Goal: Task Accomplishment & Management: Manage account settings

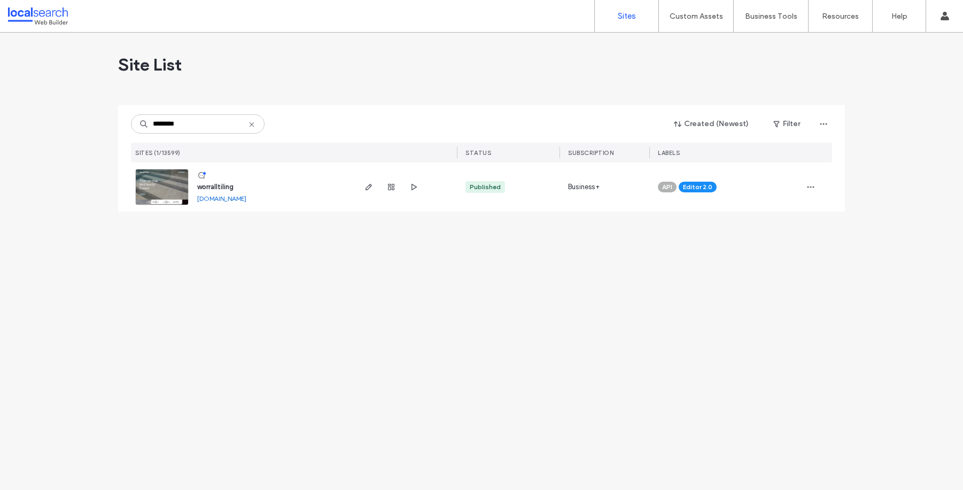
type input "********"
click at [204, 190] on span "worralltiling" at bounding box center [215, 187] width 36 height 8
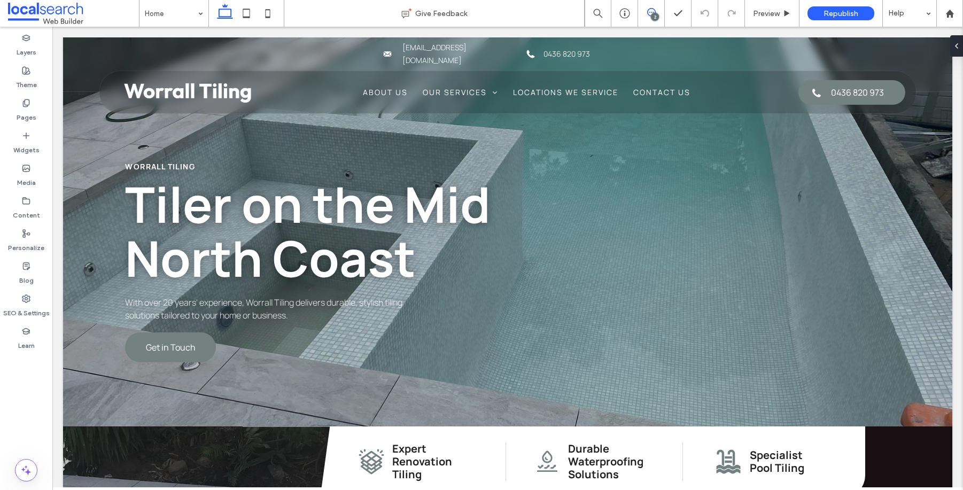
click at [644, 14] on span at bounding box center [651, 12] width 26 height 9
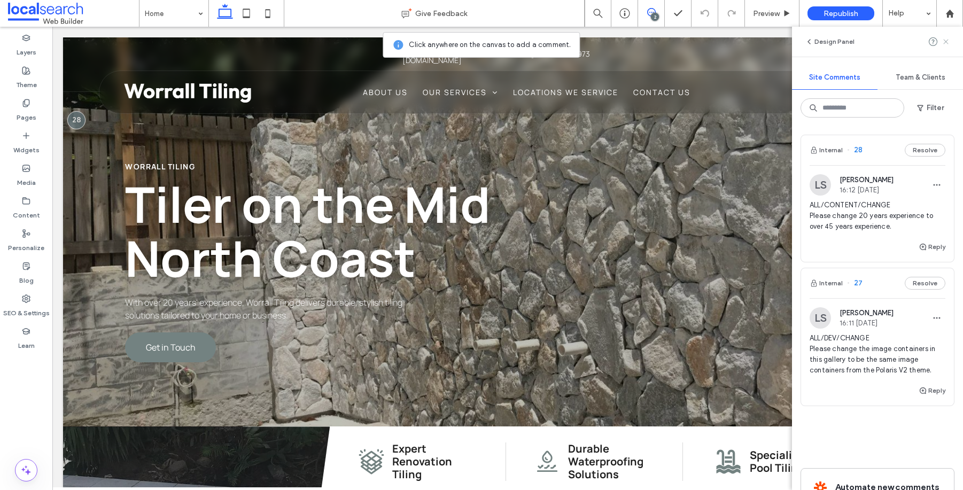
click at [947, 40] on use at bounding box center [945, 41] width 5 height 5
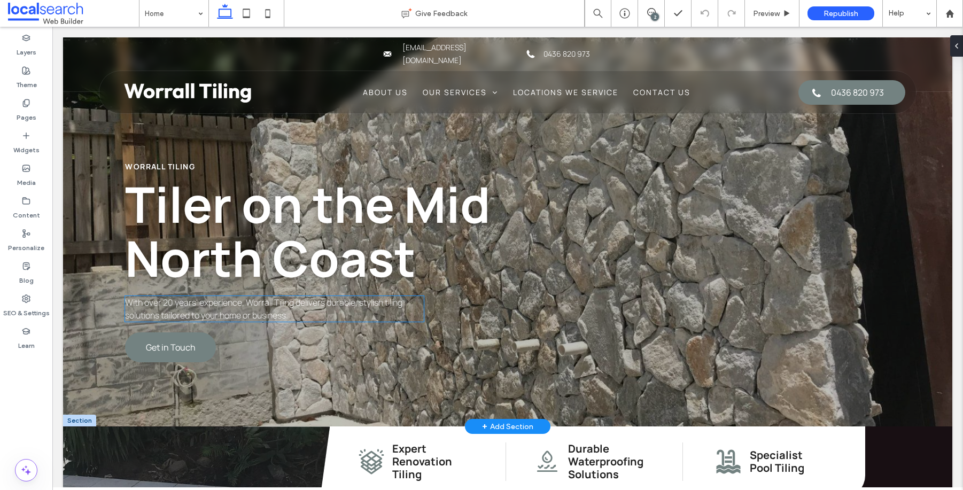
click at [174, 307] on span "With over 20 years' experience, Worrall Tiling delivers durable, stylish tiling…" at bounding box center [263, 309] width 277 height 25
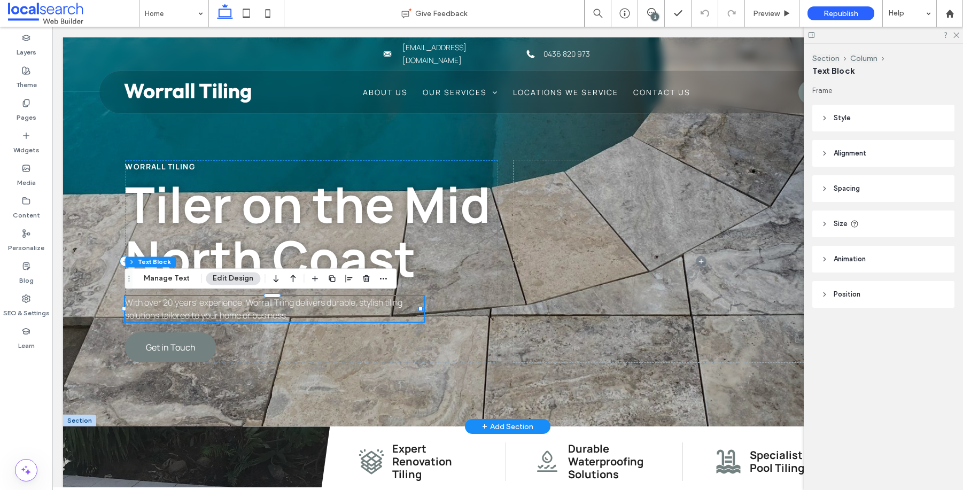
click at [168, 303] on span "With over 20 years' experience, Worrall Tiling delivers durable, stylish tiling…" at bounding box center [263, 309] width 277 height 25
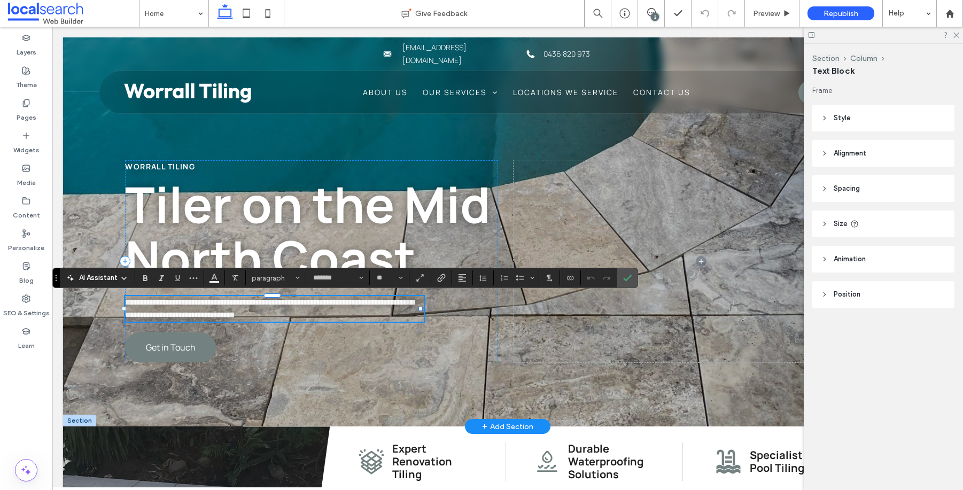
click at [171, 304] on span "**********" at bounding box center [269, 308] width 289 height 21
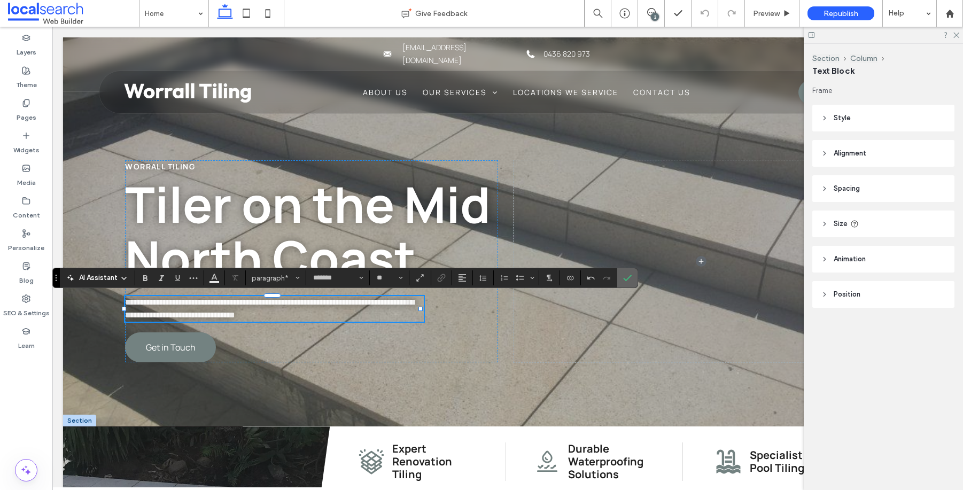
click at [634, 282] on label "Confirm" at bounding box center [627, 277] width 16 height 19
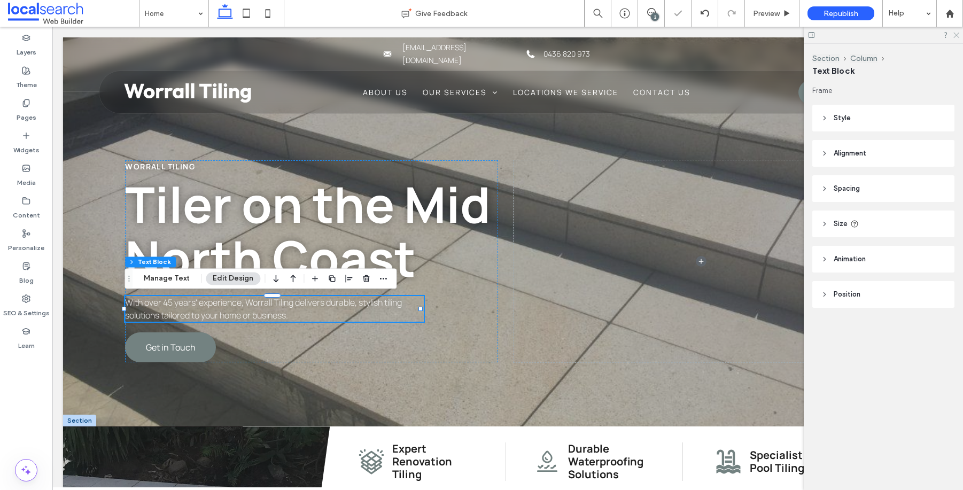
click at [959, 34] on icon at bounding box center [955, 34] width 7 height 7
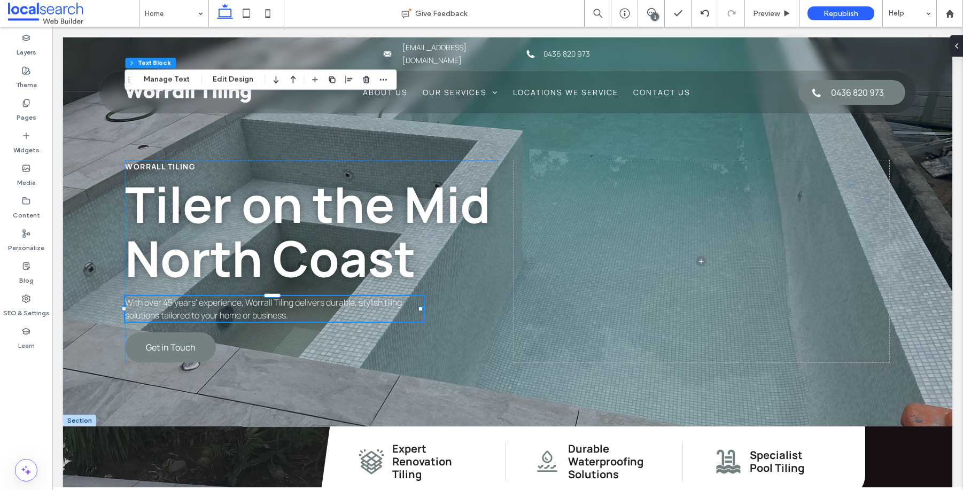
scroll to position [447, 0]
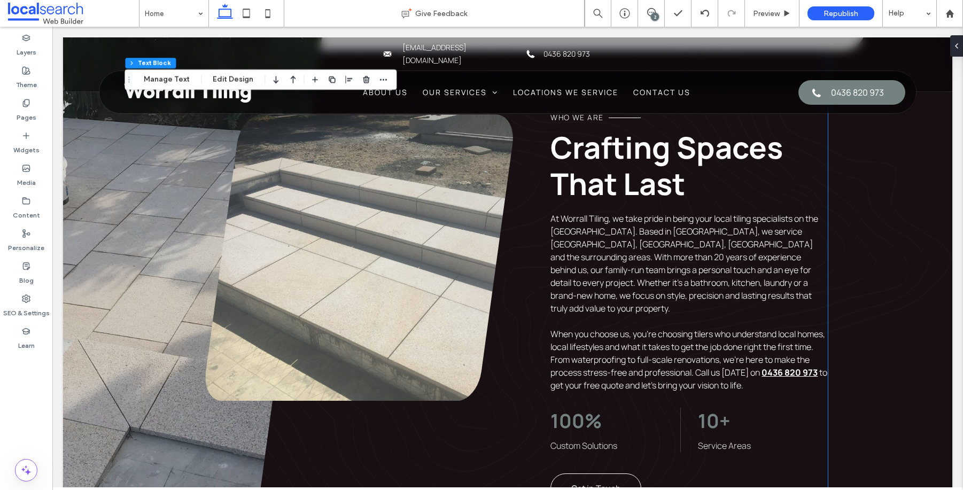
click at [593, 251] on span "At Worrall Tiling, we take pride in being your local tiling specialists on the …" at bounding box center [684, 264] width 268 height 102
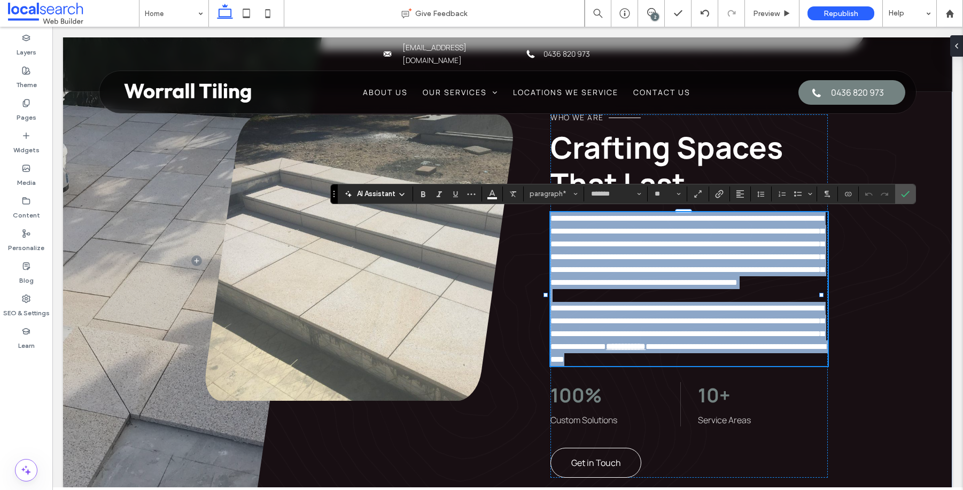
click at [597, 259] on span "**********" at bounding box center [687, 250] width 274 height 72
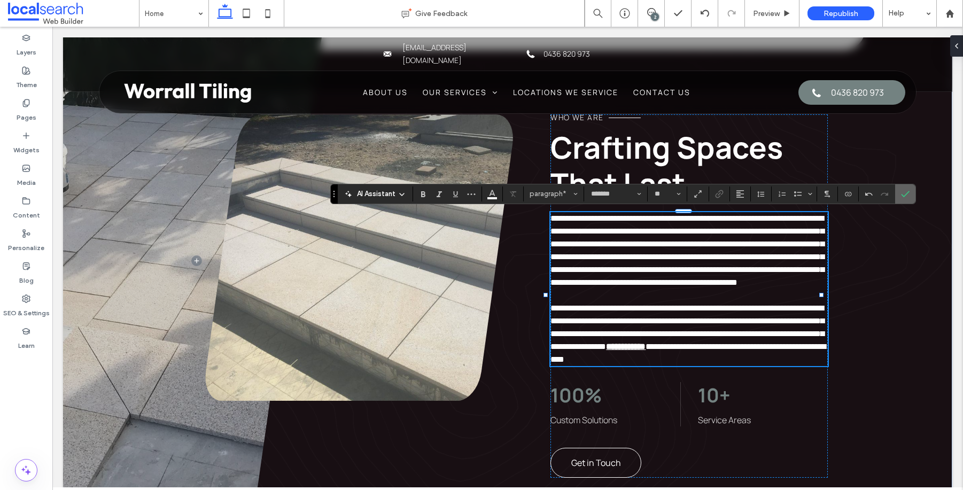
click at [907, 185] on span "Confirm" at bounding box center [905, 194] width 9 height 18
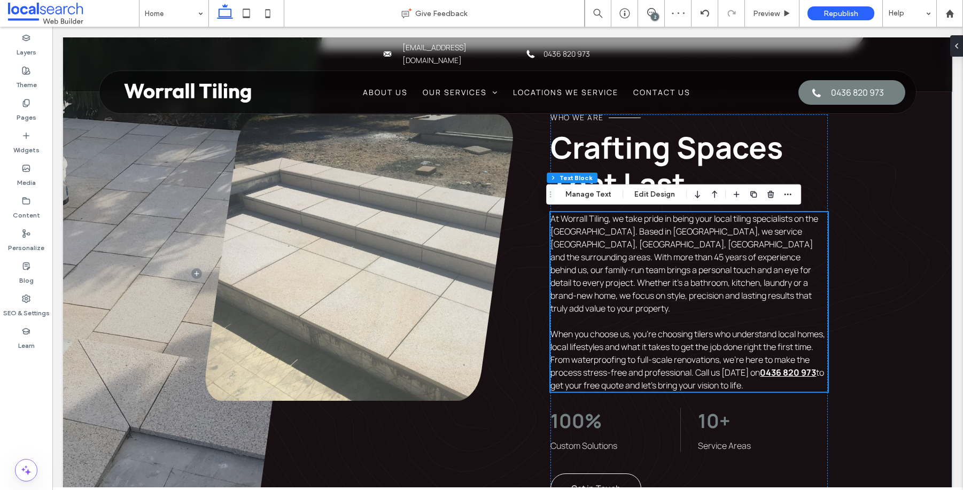
scroll to position [2044, 0]
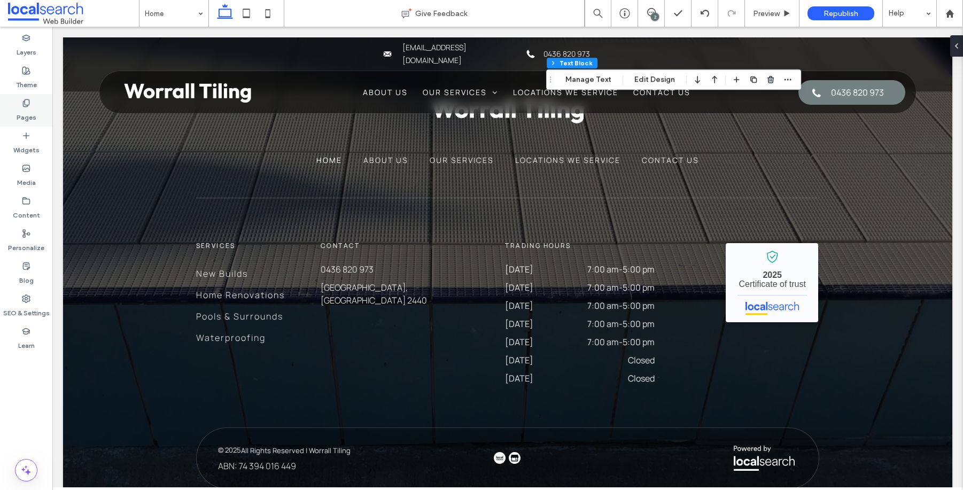
click at [22, 111] on label "Pages" at bounding box center [27, 114] width 20 height 15
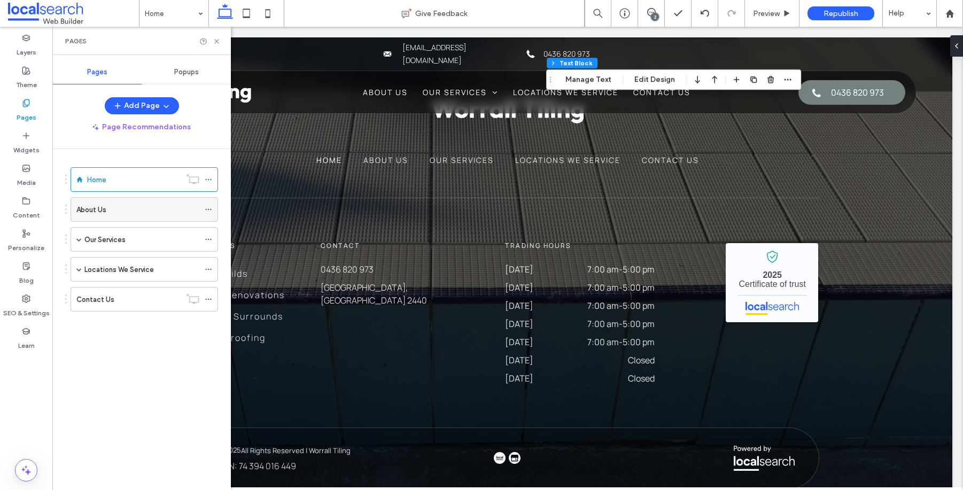
click at [114, 212] on div "About Us" at bounding box center [137, 209] width 123 height 11
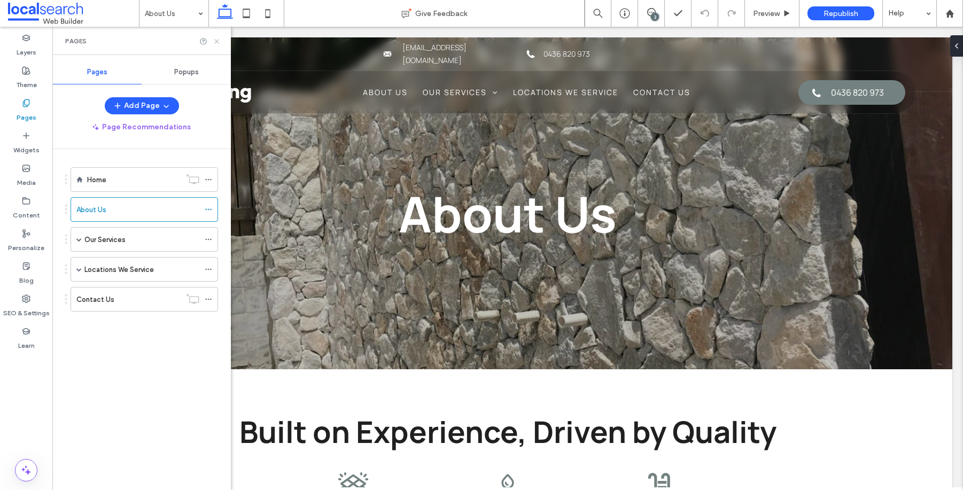
click at [219, 40] on icon at bounding box center [217, 41] width 8 height 8
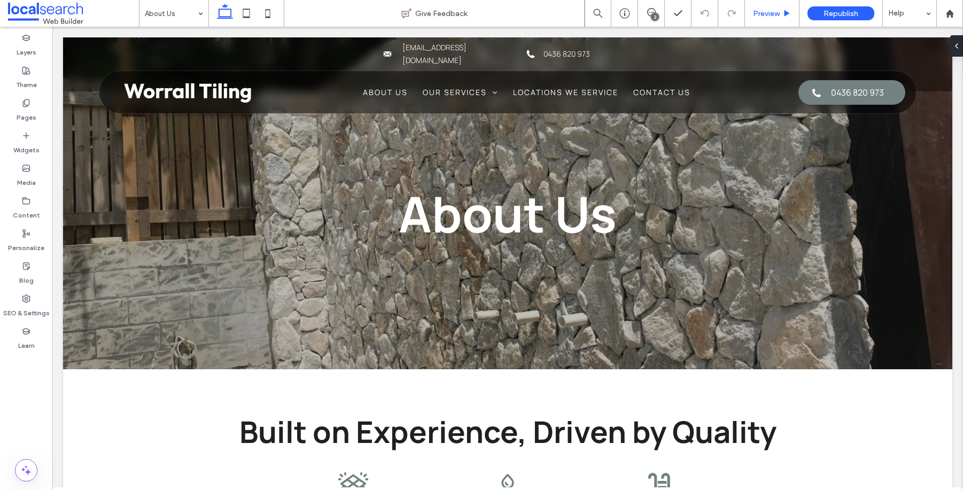
scroll to position [308, 0]
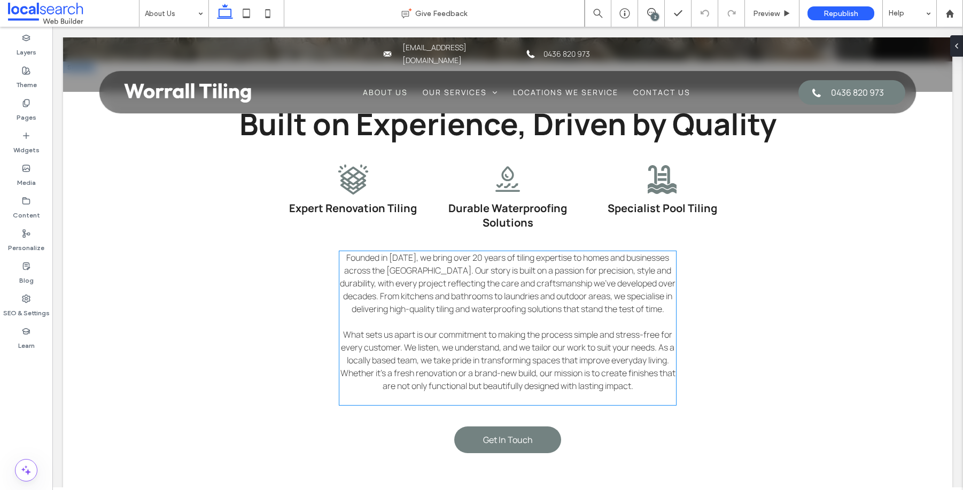
click at [461, 256] on span "Founded in [DATE], we bring over 20 years of tiling expertise to homes and busi…" at bounding box center [508, 283] width 336 height 63
click at [461, 256] on div "Founded in [DATE], we bring over 20 years of tiling expertise to homes and busi…" at bounding box center [507, 328] width 336 height 154
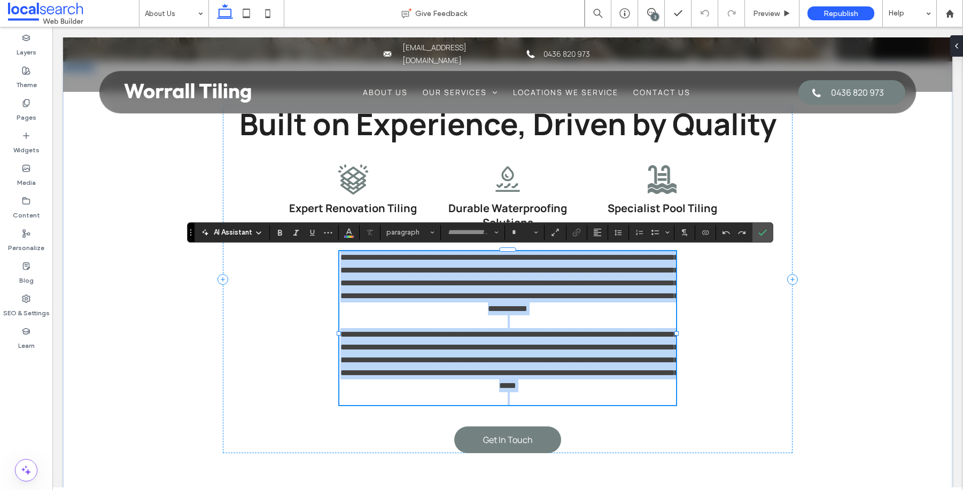
type input "*******"
type input "**"
click at [468, 256] on span "**********" at bounding box center [509, 282] width 338 height 59
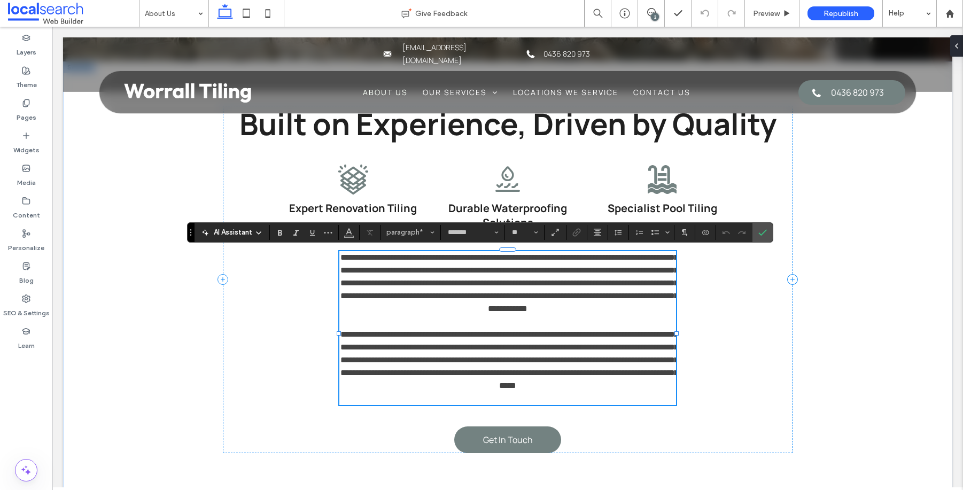
click at [472, 259] on span "**********" at bounding box center [509, 282] width 338 height 59
click at [766, 229] on icon "Confirm" at bounding box center [762, 232] width 9 height 9
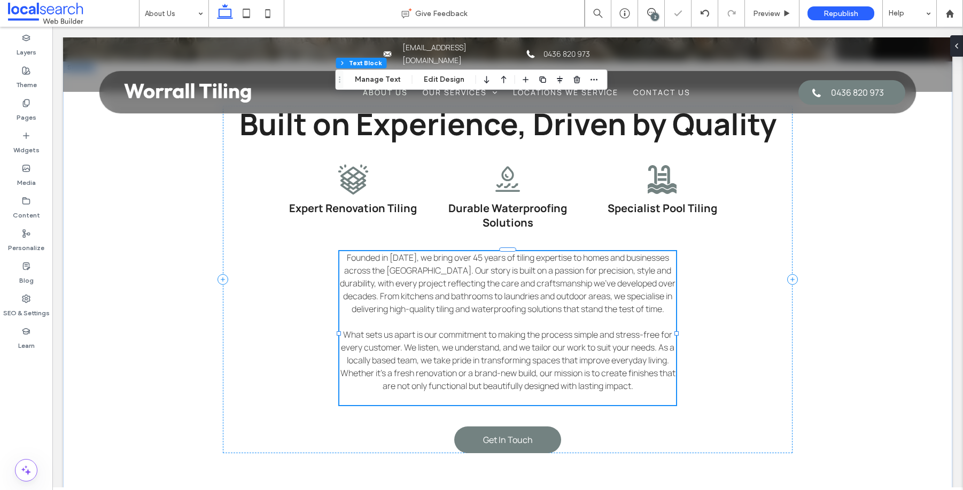
scroll to position [1324, 0]
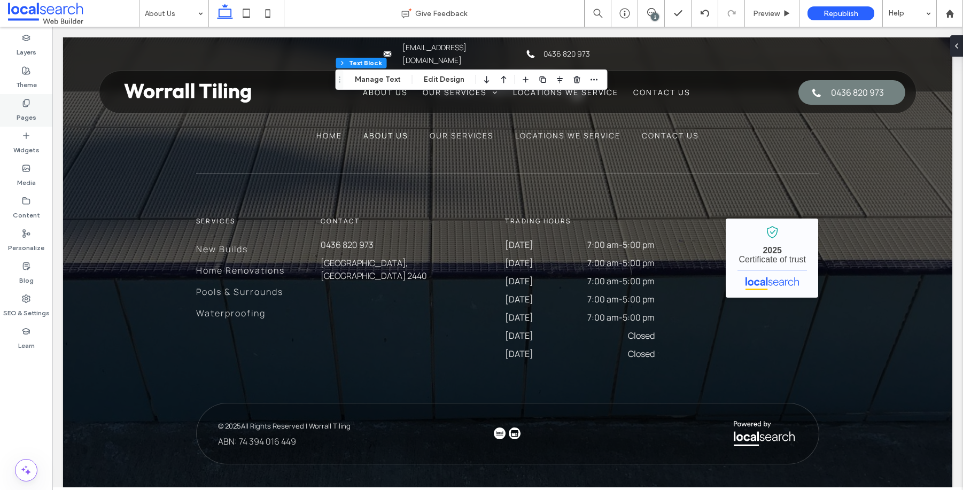
click at [18, 112] on label "Pages" at bounding box center [27, 114] width 20 height 15
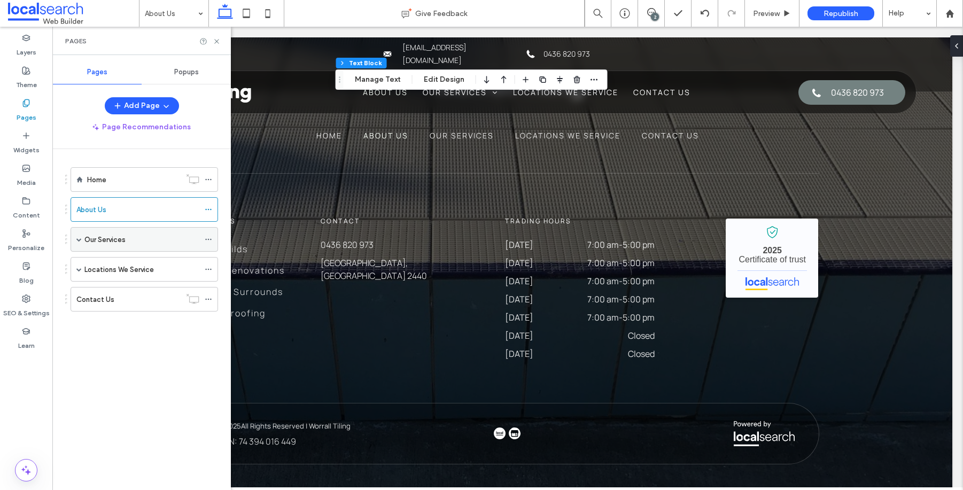
click at [105, 236] on label "Our Services" at bounding box center [104, 239] width 41 height 19
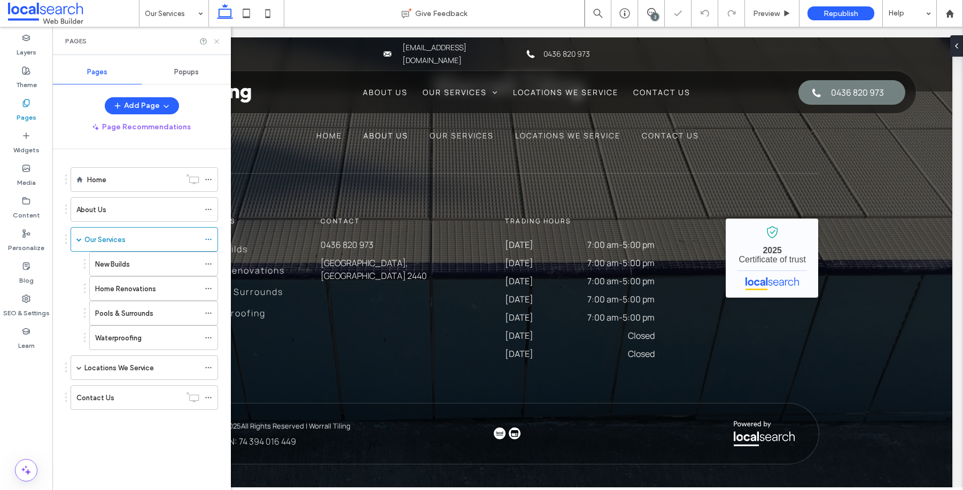
click at [215, 42] on icon at bounding box center [217, 41] width 8 height 8
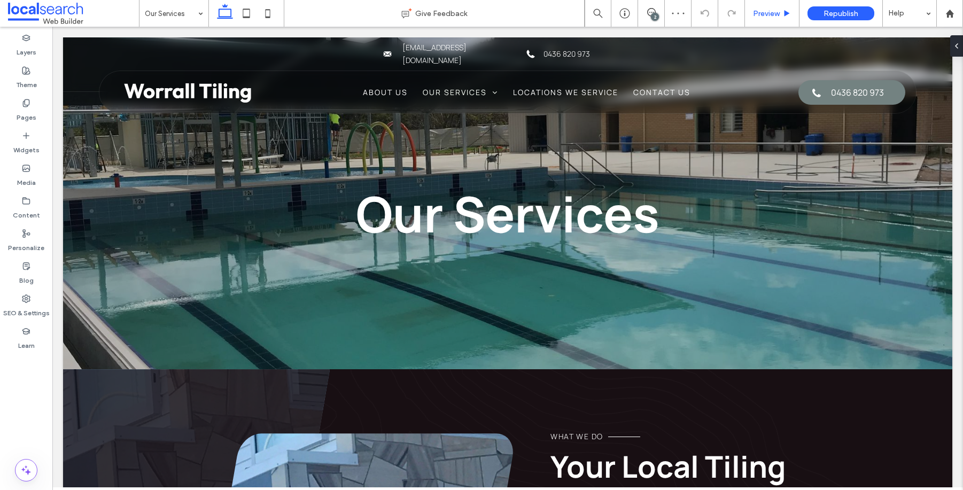
scroll to position [345, 0]
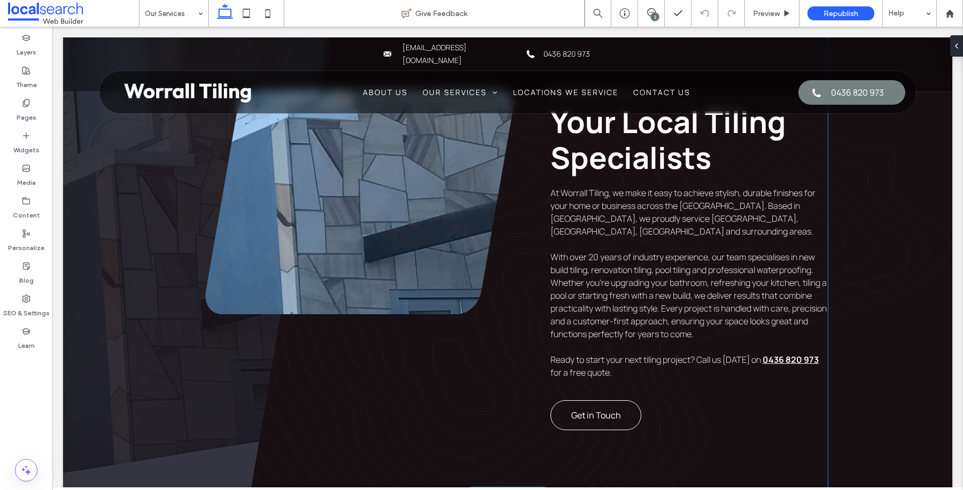
click at [602, 254] on span "With over 20 years of industry experience, our team specialises in new build ti…" at bounding box center [688, 295] width 276 height 89
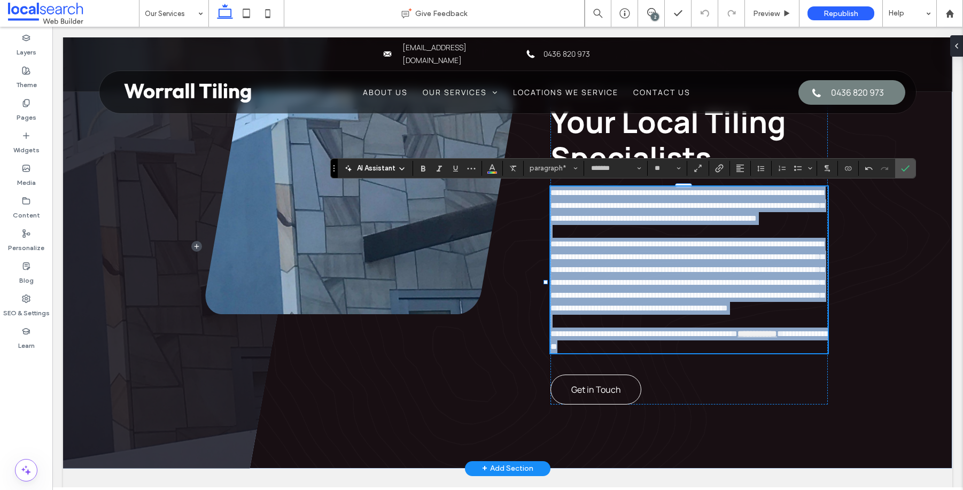
click at [595, 257] on span "**********" at bounding box center [687, 276] width 274 height 72
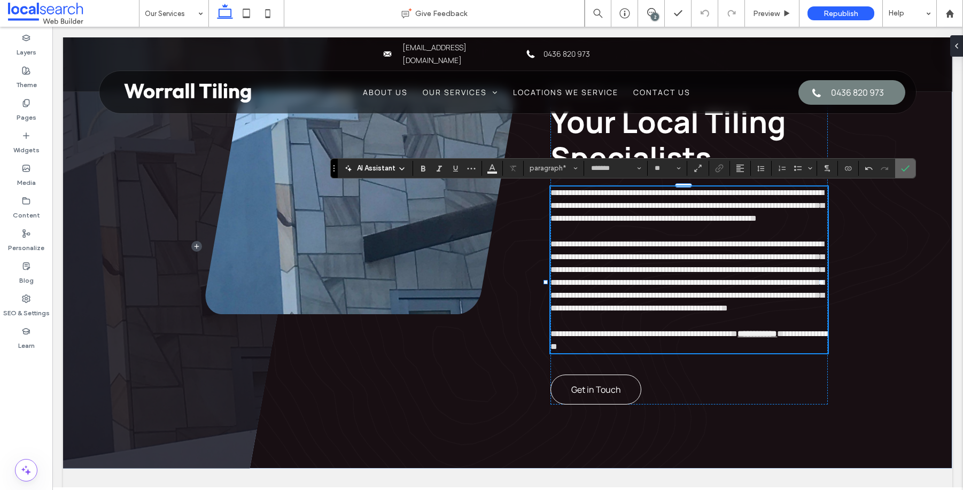
click at [896, 172] on section at bounding box center [905, 168] width 20 height 19
click at [907, 168] on use "Confirm" at bounding box center [905, 168] width 9 height 6
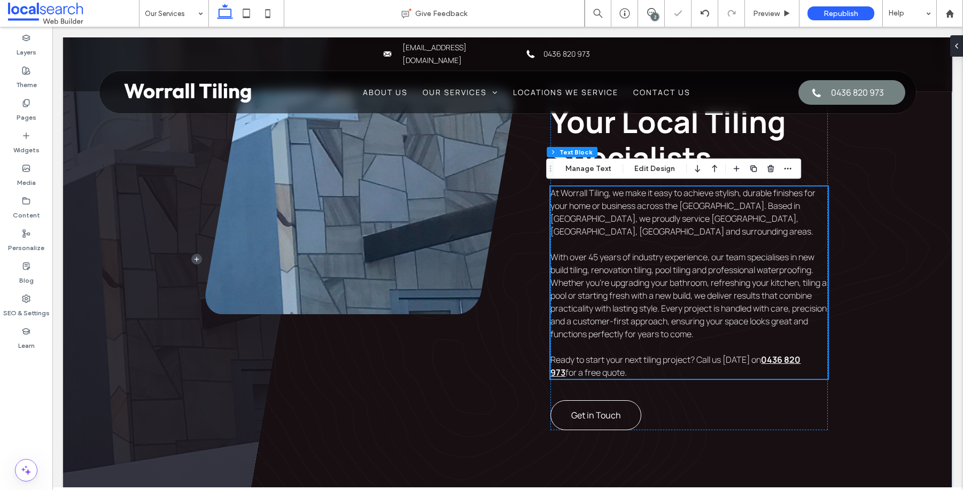
scroll to position [1437, 0]
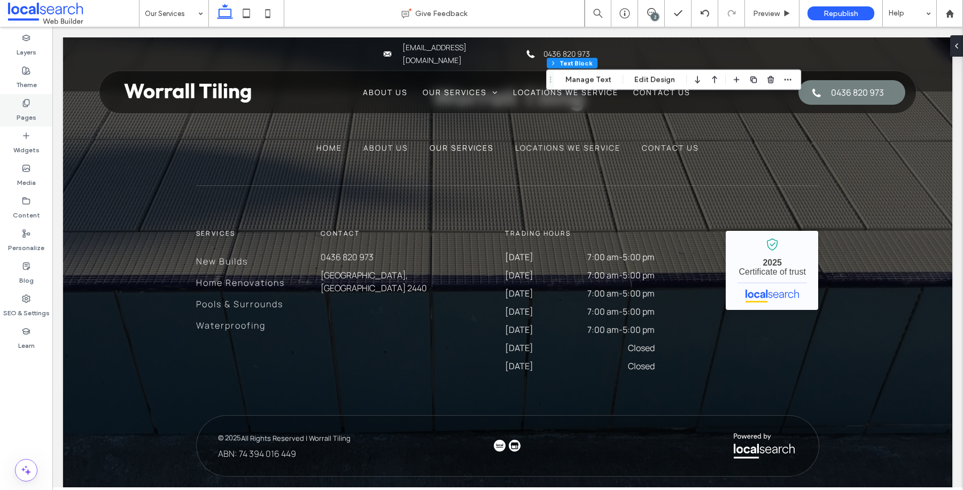
click at [23, 107] on label "Pages" at bounding box center [27, 114] width 20 height 15
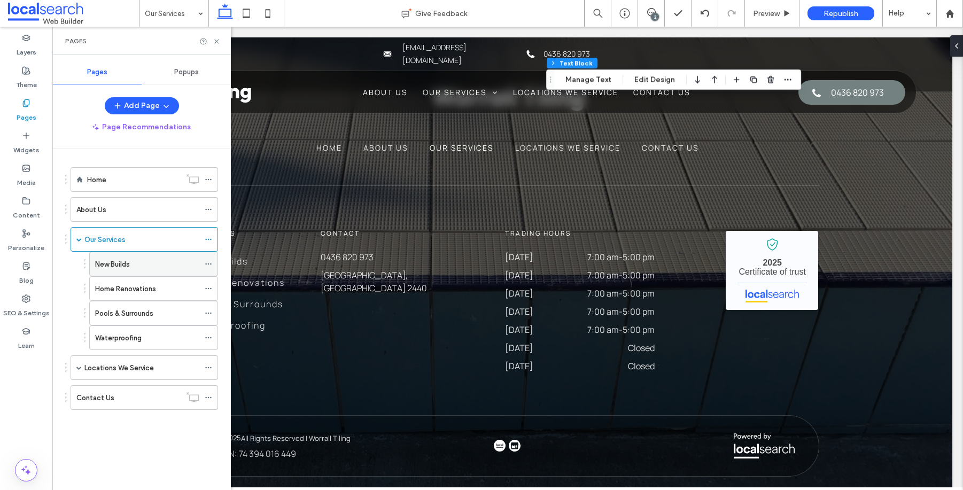
click at [116, 275] on div "New Builds" at bounding box center [147, 264] width 104 height 24
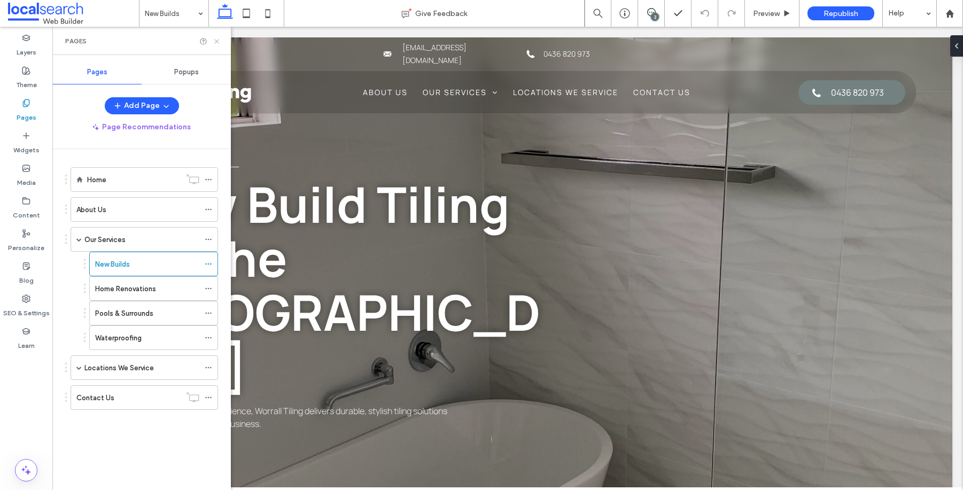
click at [214, 44] on icon at bounding box center [217, 41] width 8 height 8
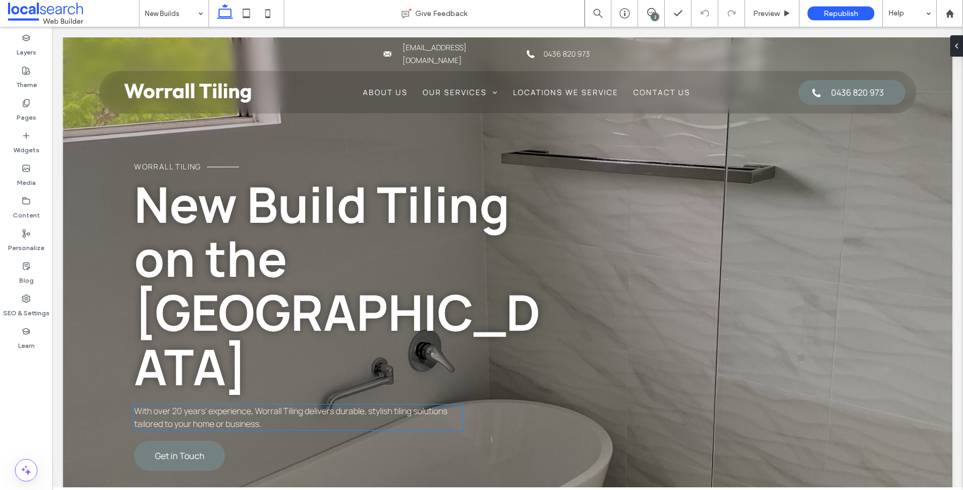
click at [181, 405] on span "With over 20 years' experience, Worrall Tiling delivers durable, stylish tiling…" at bounding box center [290, 417] width 313 height 25
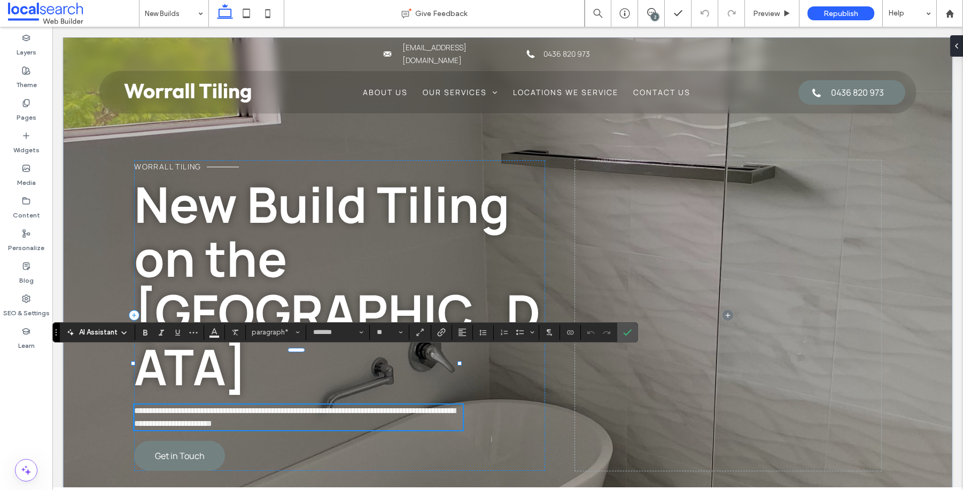
click at [180, 407] on span "**********" at bounding box center [294, 417] width 321 height 21
click at [627, 337] on span "Confirm" at bounding box center [625, 332] width 5 height 19
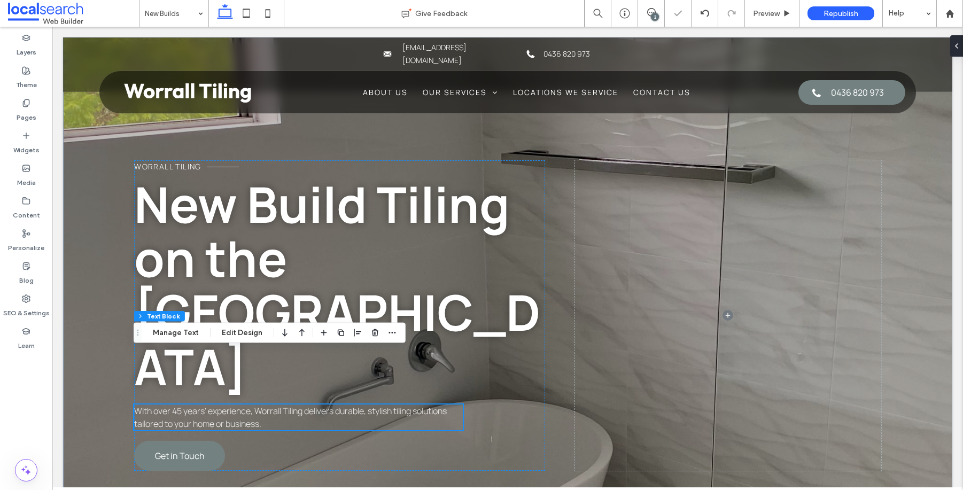
scroll to position [469, 0]
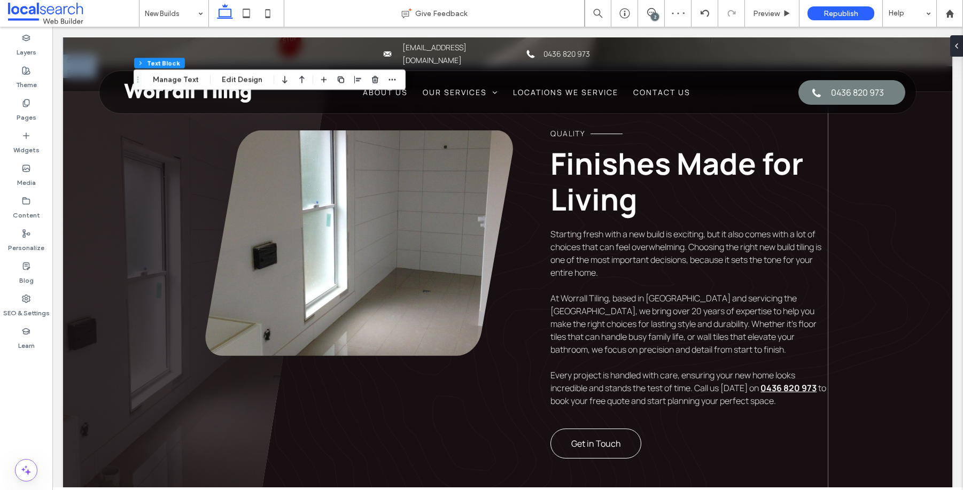
click at [604, 292] on span "At Worrall Tiling, based in [GEOGRAPHIC_DATA] and servicing the [GEOGRAPHIC_DAT…" at bounding box center [683, 323] width 266 height 63
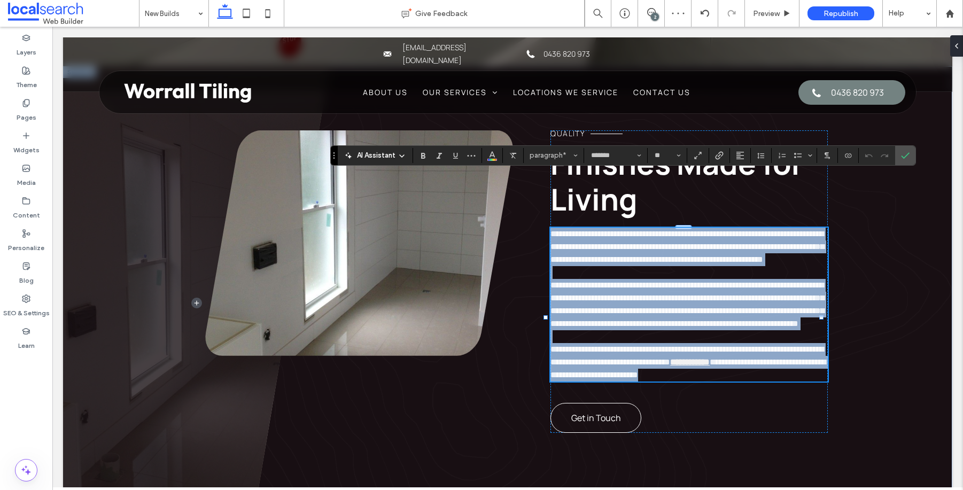
click at [605, 281] on span "**********" at bounding box center [687, 304] width 274 height 46
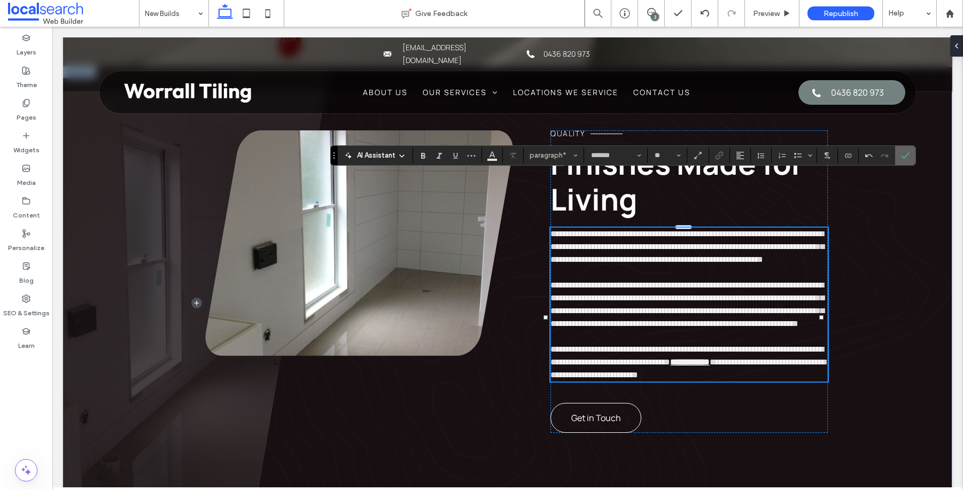
click at [903, 159] on icon "Confirm" at bounding box center [905, 155] width 9 height 9
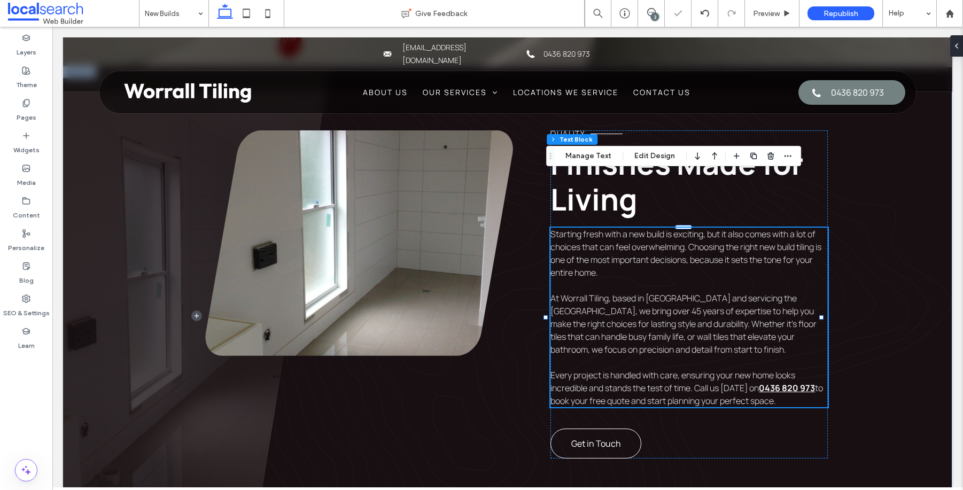
scroll to position [2107, 0]
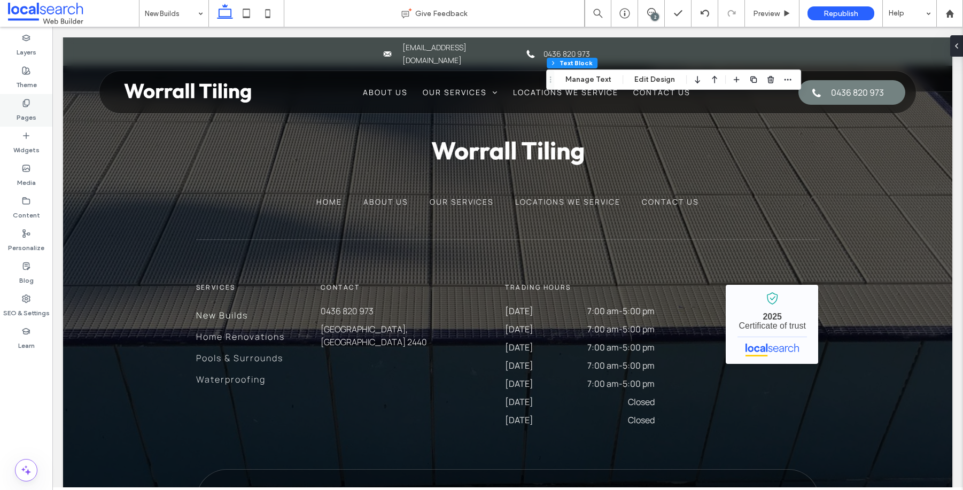
click at [25, 105] on icon at bounding box center [26, 103] width 9 height 9
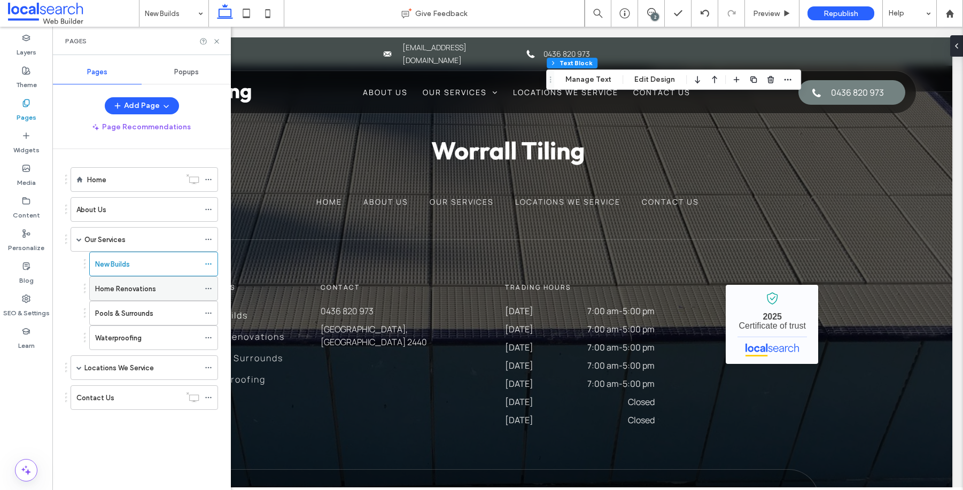
click at [141, 296] on div "Home Renovations" at bounding box center [147, 289] width 104 height 24
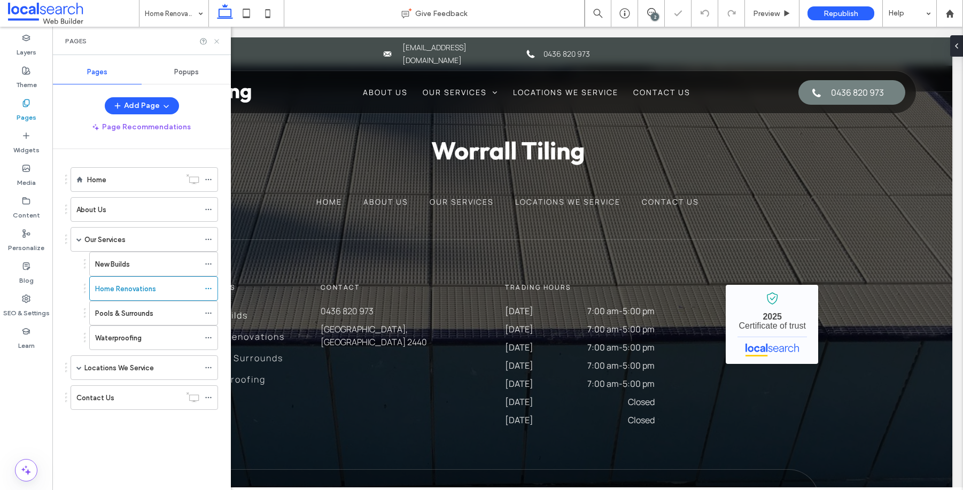
click at [217, 41] on icon at bounding box center [217, 41] width 8 height 8
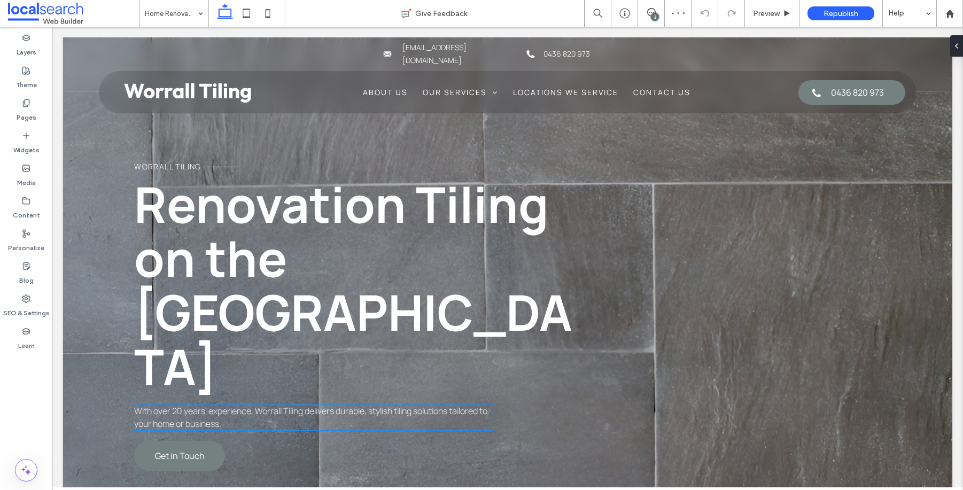
click at [176, 405] on span "With over 20 years' experience, Worrall Tiling delivers durable, stylish tiling…" at bounding box center [310, 417] width 353 height 25
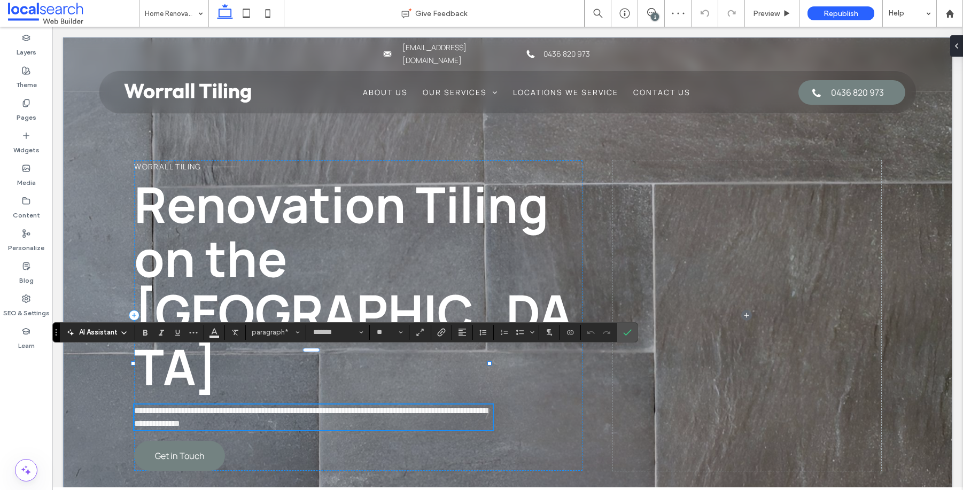
click at [177, 407] on span "**********" at bounding box center [310, 417] width 353 height 21
drag, startPoint x: 625, startPoint y: 336, endPoint x: 624, endPoint y: 169, distance: 166.7
click at [625, 336] on span "Confirm" at bounding box center [625, 332] width 5 height 19
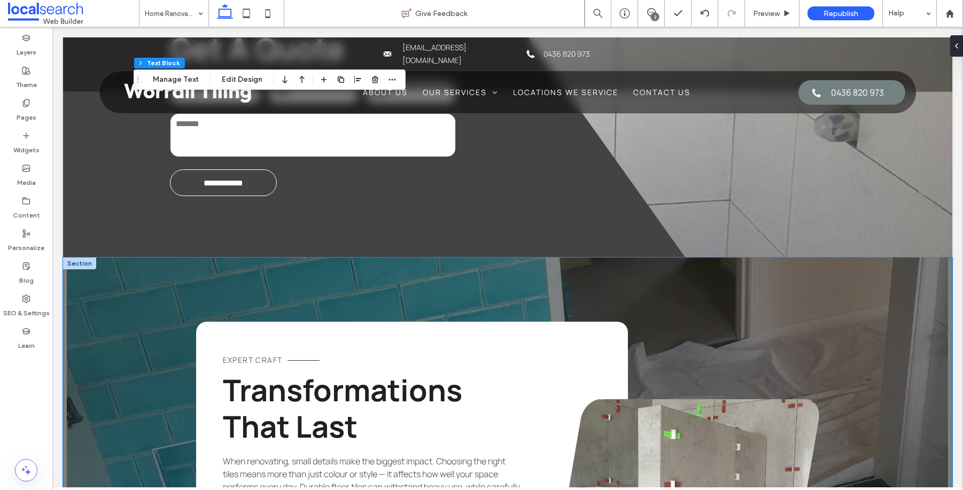
scroll to position [1219, 0]
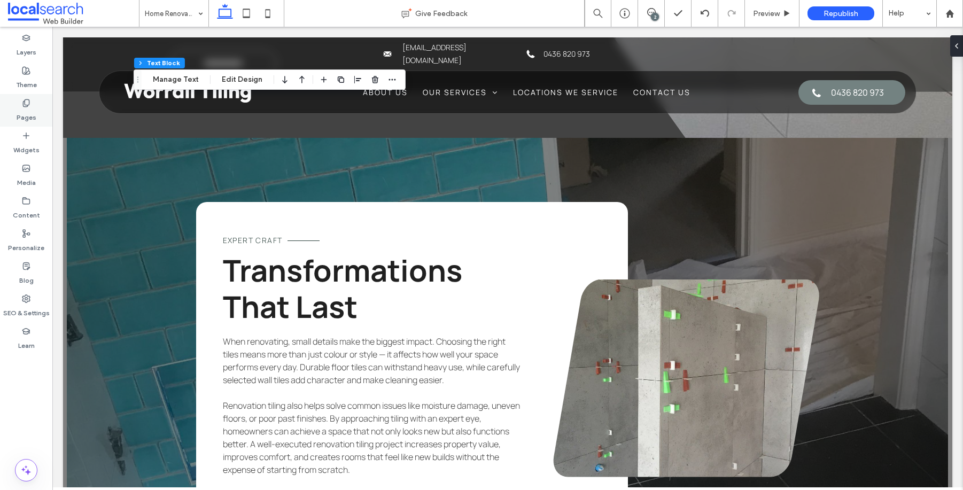
click at [15, 108] on div "Pages" at bounding box center [26, 110] width 52 height 33
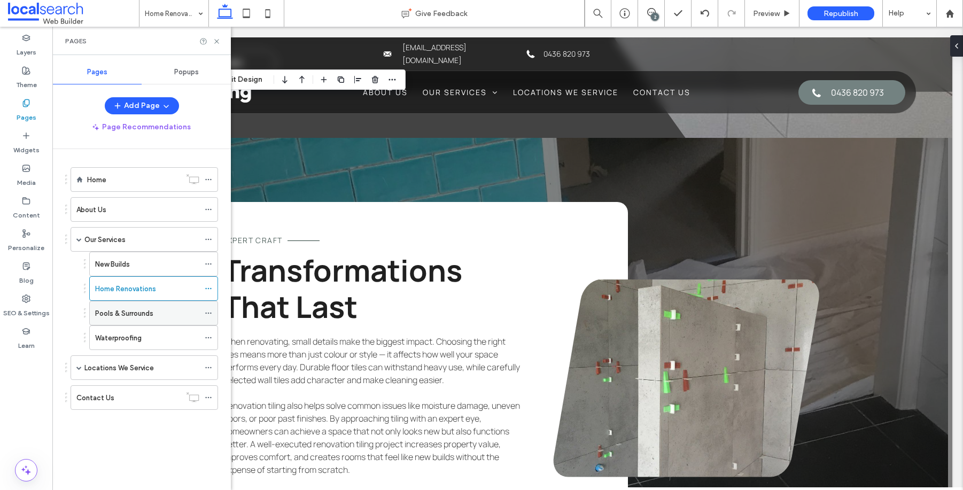
click at [139, 315] on label "Pools & Surrounds" at bounding box center [124, 313] width 58 height 19
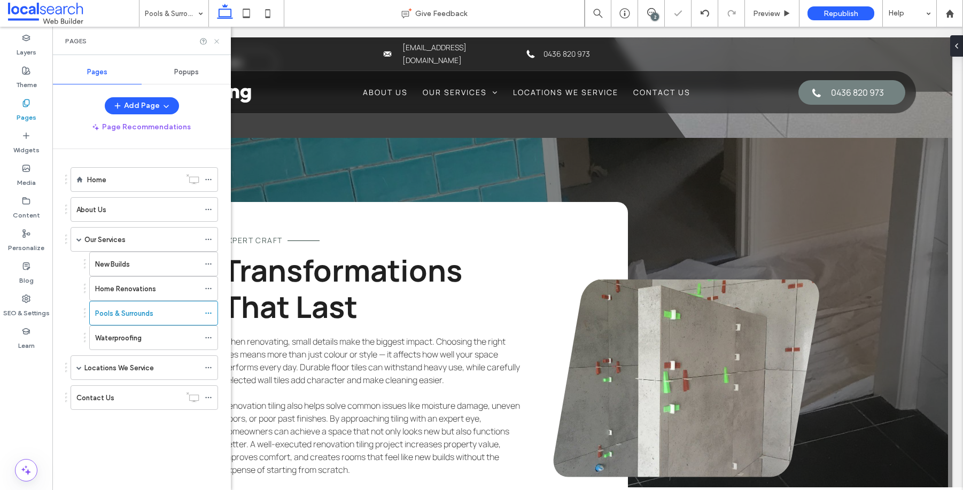
click at [216, 42] on icon at bounding box center [217, 41] width 8 height 8
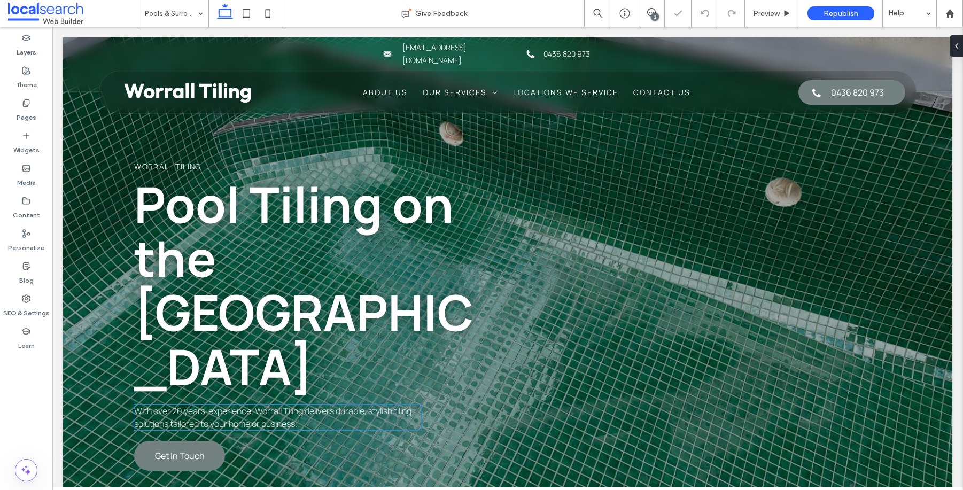
click at [176, 405] on span "With over 20 years' experience, Worrall Tiling delivers durable, stylish tiling…" at bounding box center [272, 417] width 277 height 25
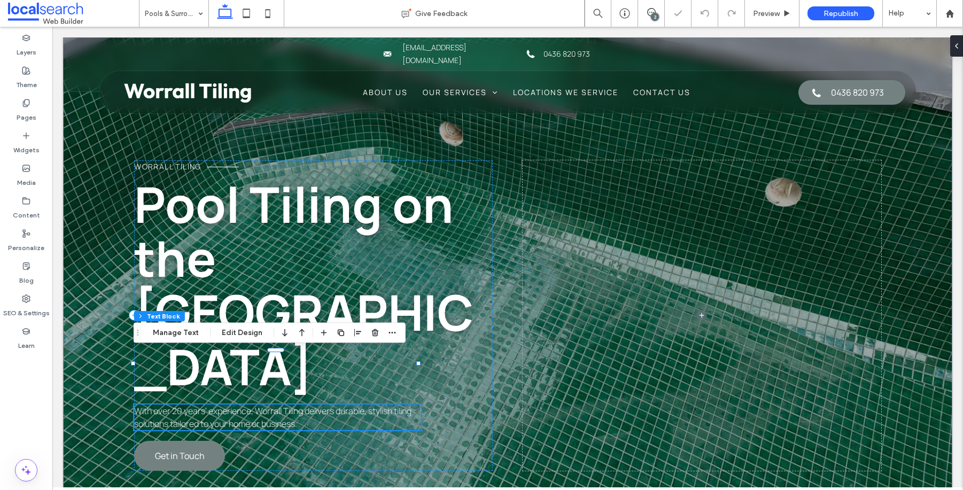
click at [176, 404] on div "With over 20 years' experience, Worrall Tiling delivers durable, stylish tiling…" at bounding box center [277, 417] width 287 height 26
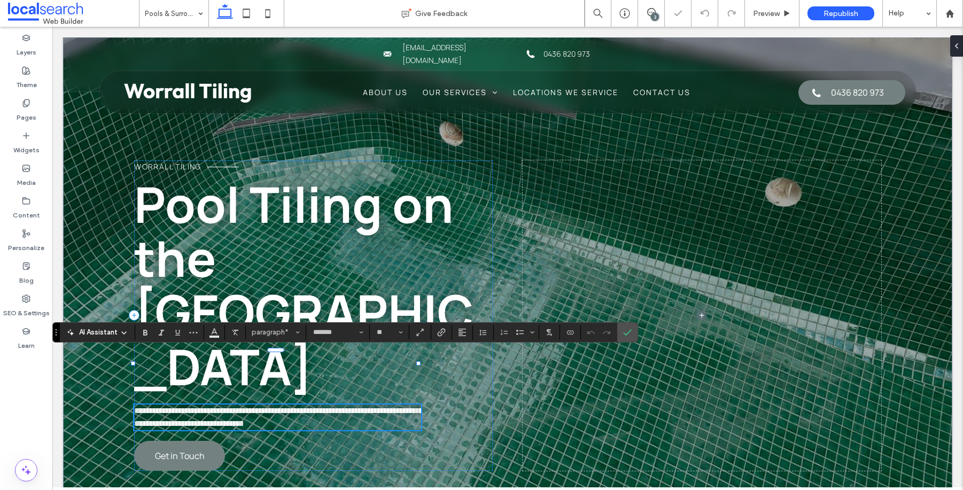
click at [181, 407] on span "**********" at bounding box center [278, 417] width 289 height 21
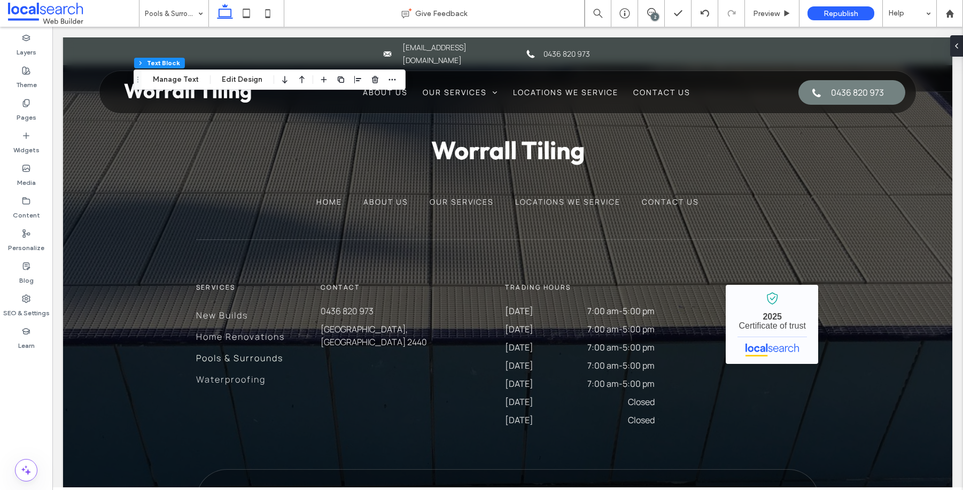
scroll to position [533, 0]
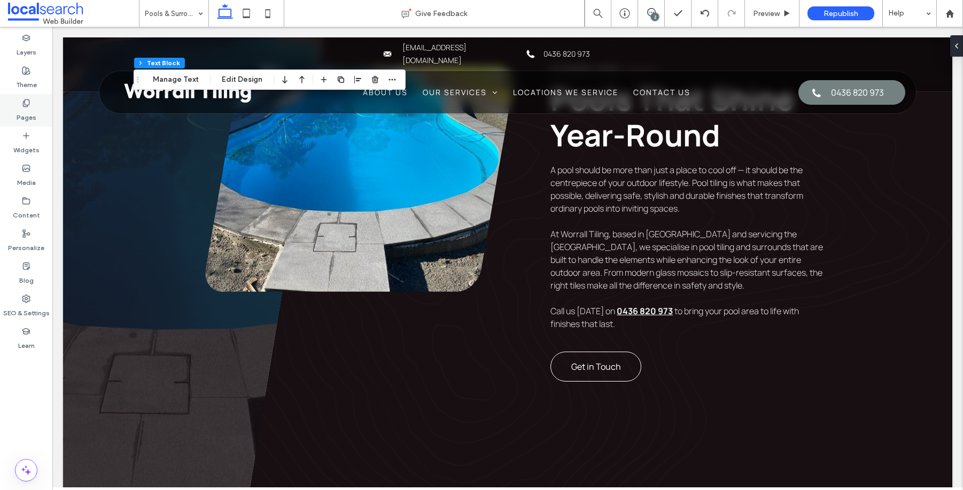
click at [24, 108] on label "Pages" at bounding box center [27, 114] width 20 height 15
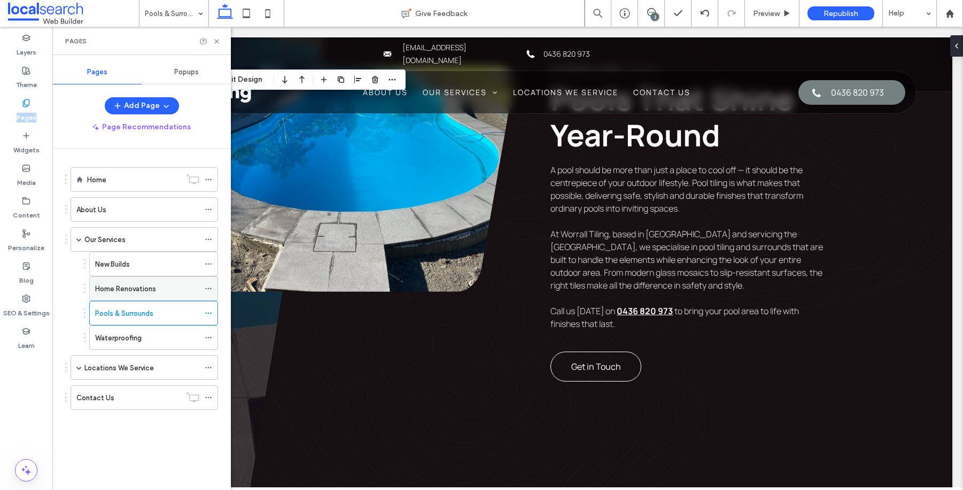
click at [124, 292] on label "Home Renovations" at bounding box center [125, 288] width 61 height 19
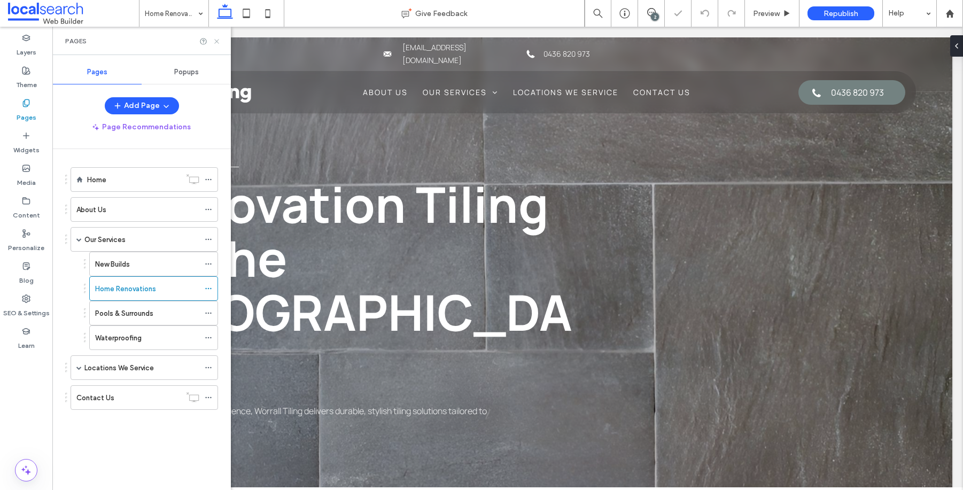
click at [216, 41] on icon at bounding box center [217, 41] width 8 height 8
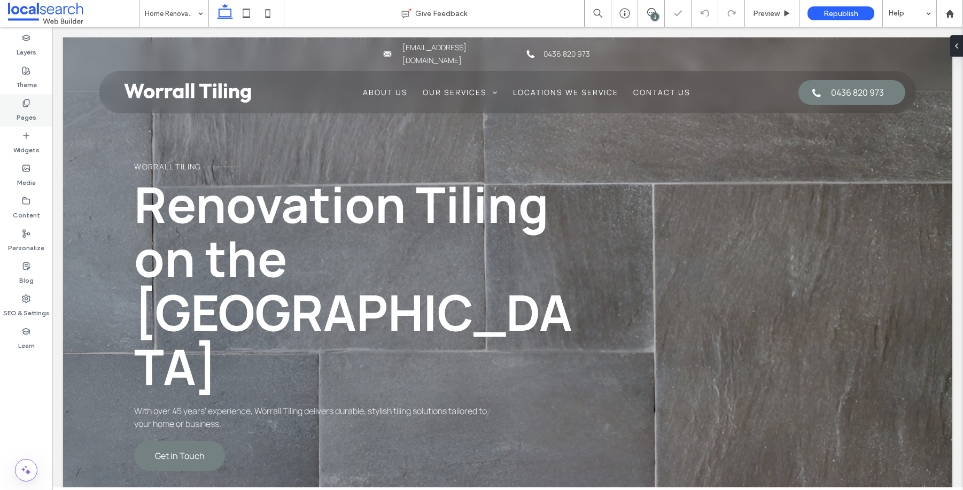
click at [10, 106] on div "Pages" at bounding box center [26, 110] width 52 height 33
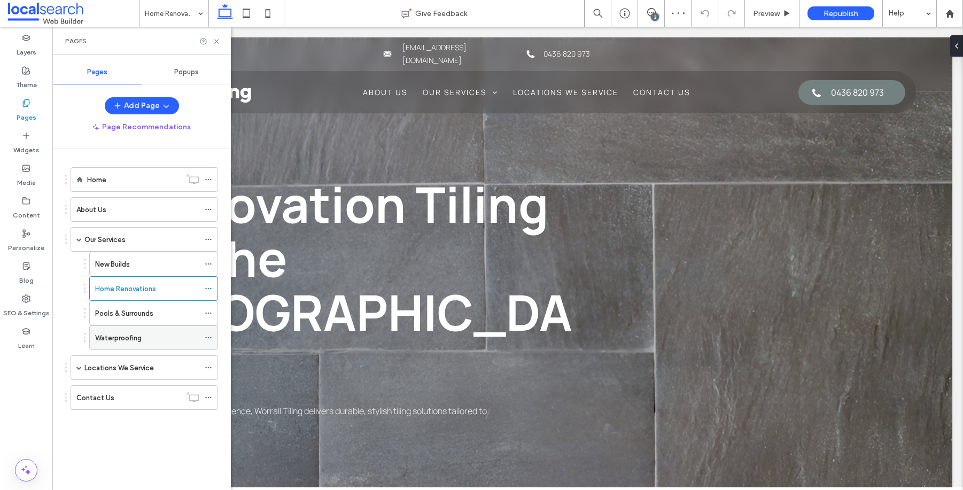
click at [149, 334] on div "Waterproofing" at bounding box center [147, 337] width 104 height 11
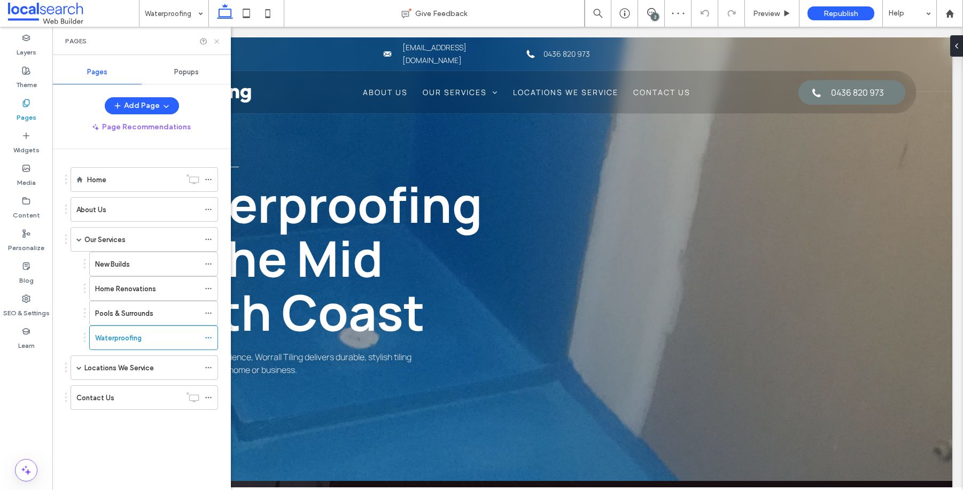
click at [214, 42] on icon at bounding box center [217, 41] width 8 height 8
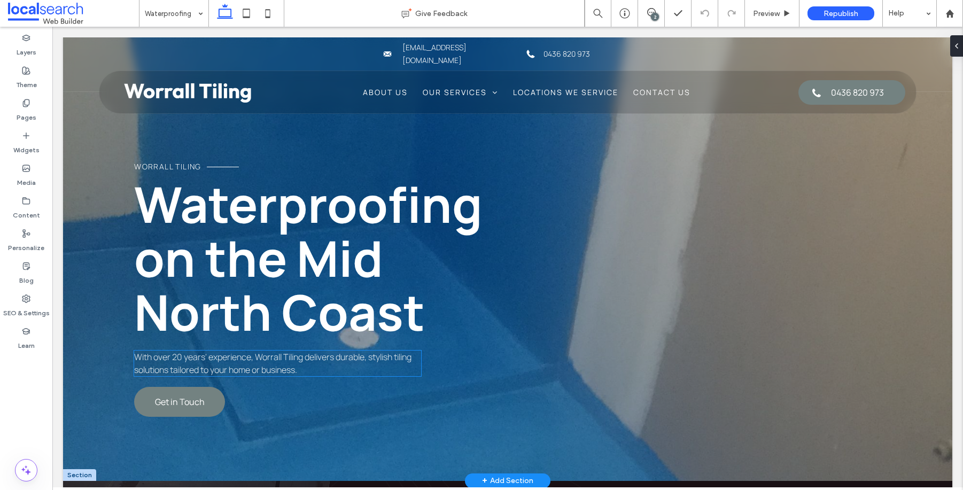
click at [177, 360] on span "With over 20 years' experience, Worrall Tiling delivers durable, stylish tiling…" at bounding box center [272, 363] width 277 height 25
click at [177, 360] on div "With over 20 years' experience, Worrall Tiling delivers durable, stylish tiling…" at bounding box center [277, 364] width 287 height 26
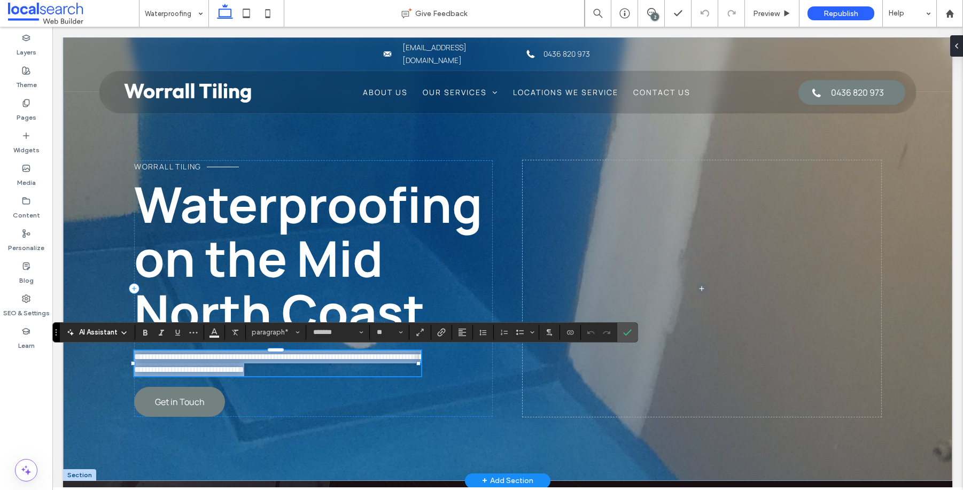
click at [179, 359] on span "**********" at bounding box center [278, 363] width 289 height 21
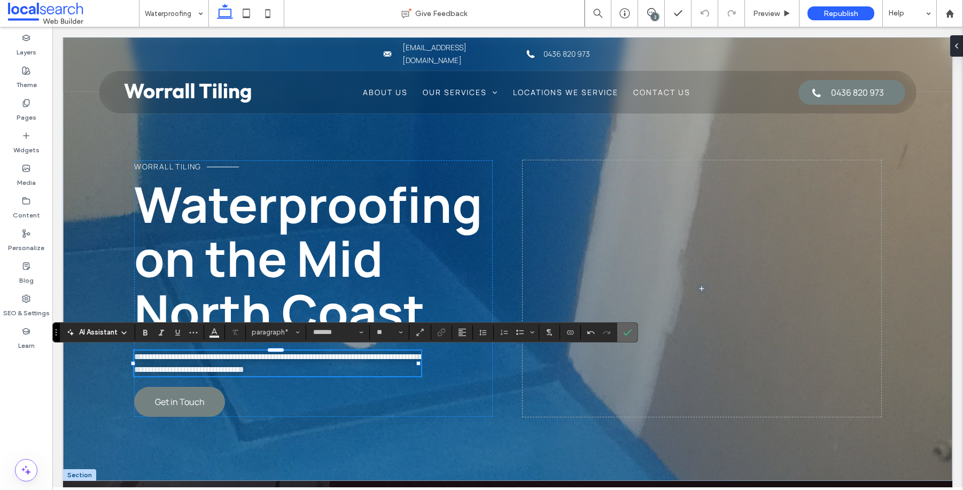
click at [626, 332] on icon "Confirm" at bounding box center [627, 332] width 9 height 9
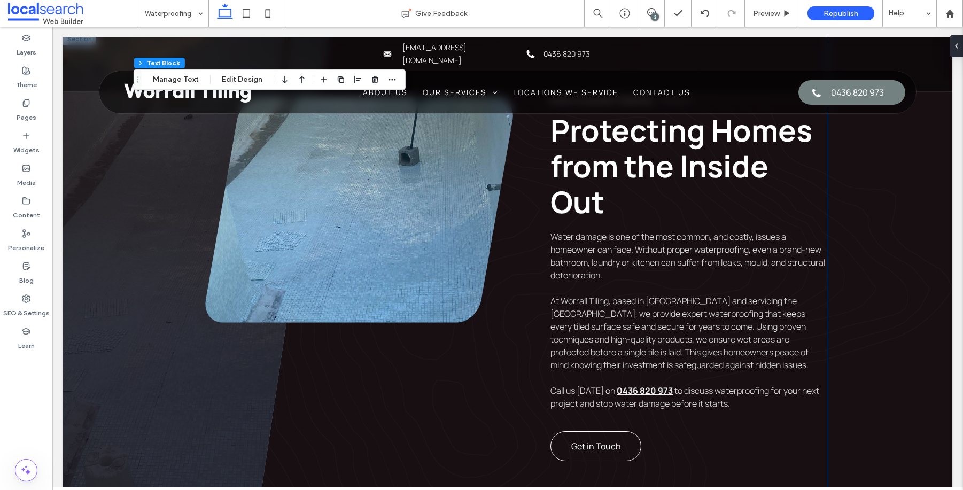
scroll to position [455, 0]
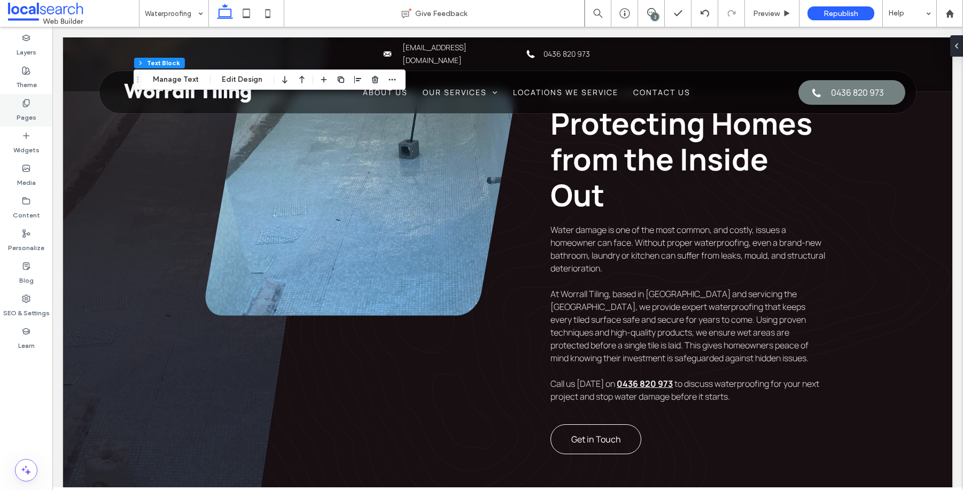
click at [20, 109] on label "Pages" at bounding box center [27, 114] width 20 height 15
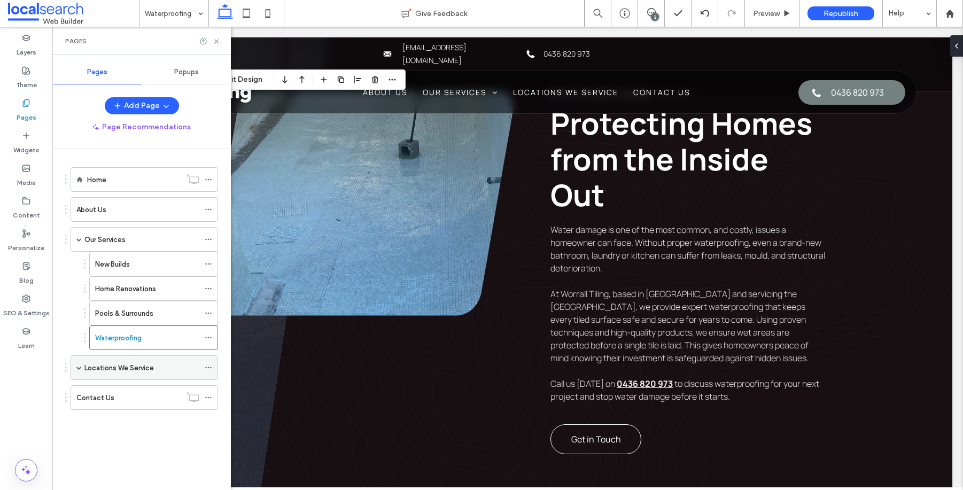
click at [103, 364] on label "Locations We Service" at bounding box center [118, 368] width 69 height 19
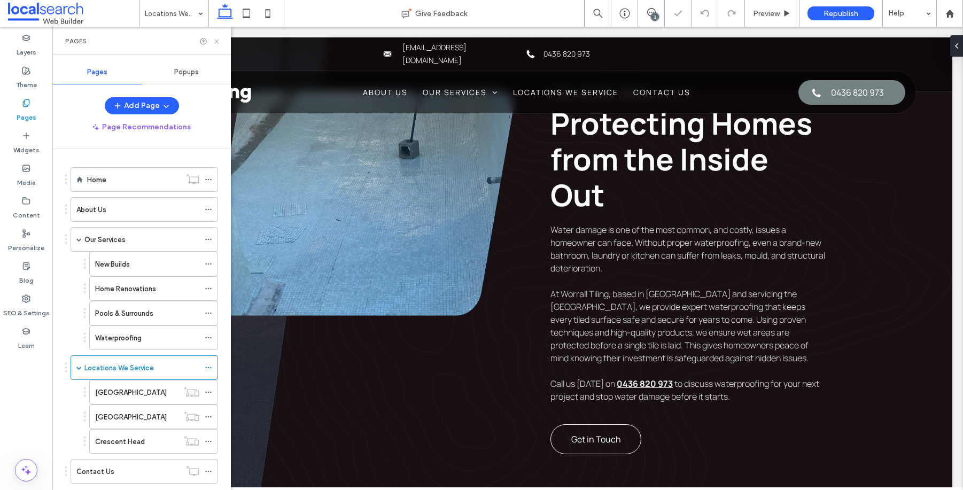
click at [215, 39] on use at bounding box center [216, 41] width 4 height 4
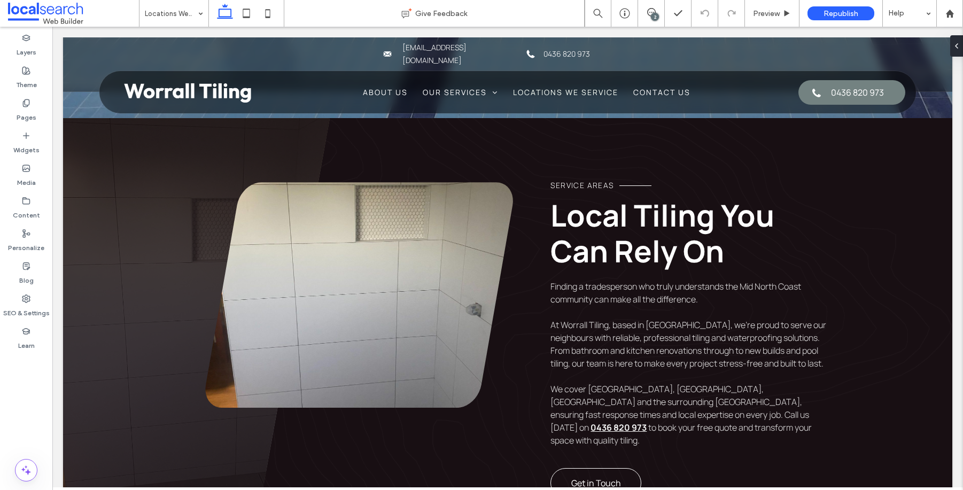
scroll to position [1203, 0]
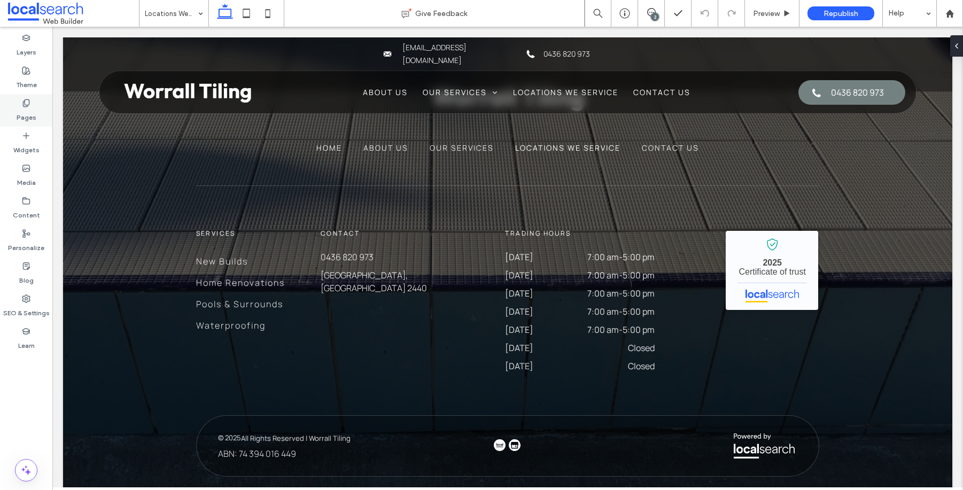
click at [33, 111] on label "Pages" at bounding box center [27, 114] width 20 height 15
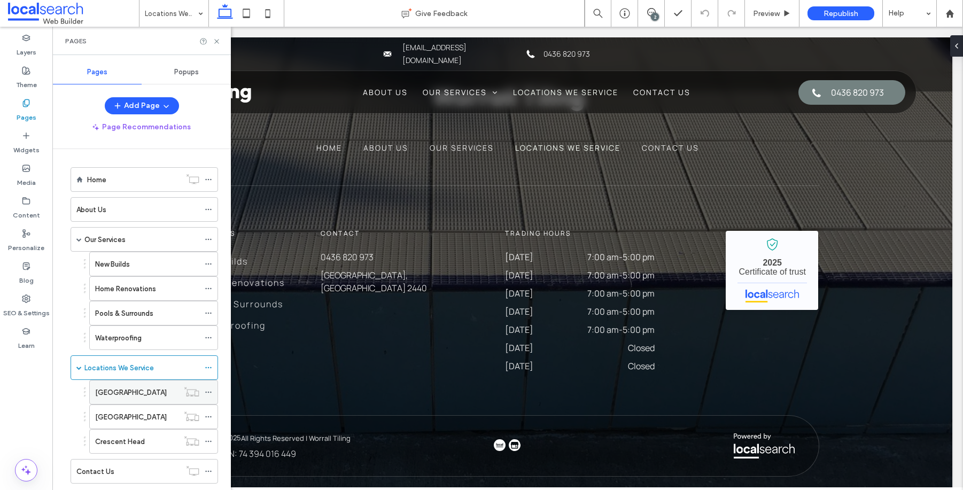
click at [141, 397] on label "[GEOGRAPHIC_DATA]" at bounding box center [131, 392] width 72 height 19
click at [215, 40] on icon at bounding box center [217, 41] width 8 height 8
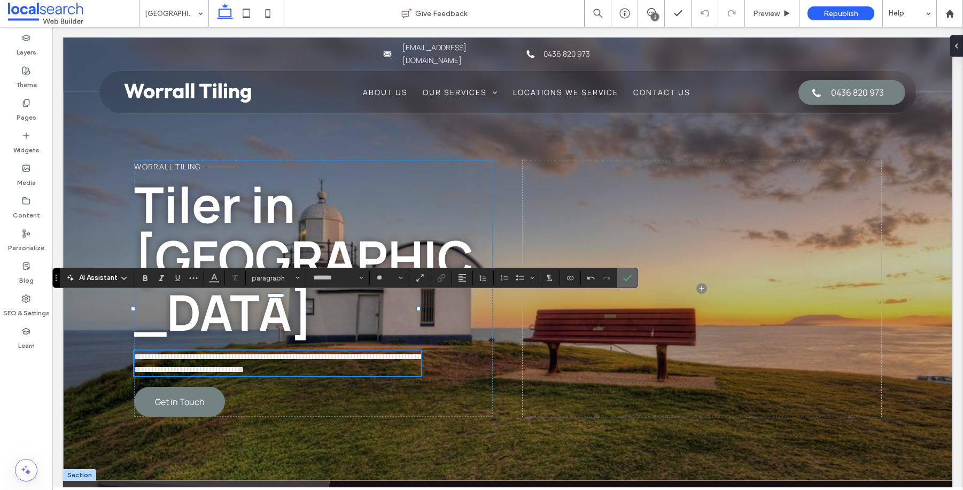
click at [627, 278] on icon "Confirm" at bounding box center [627, 278] width 9 height 9
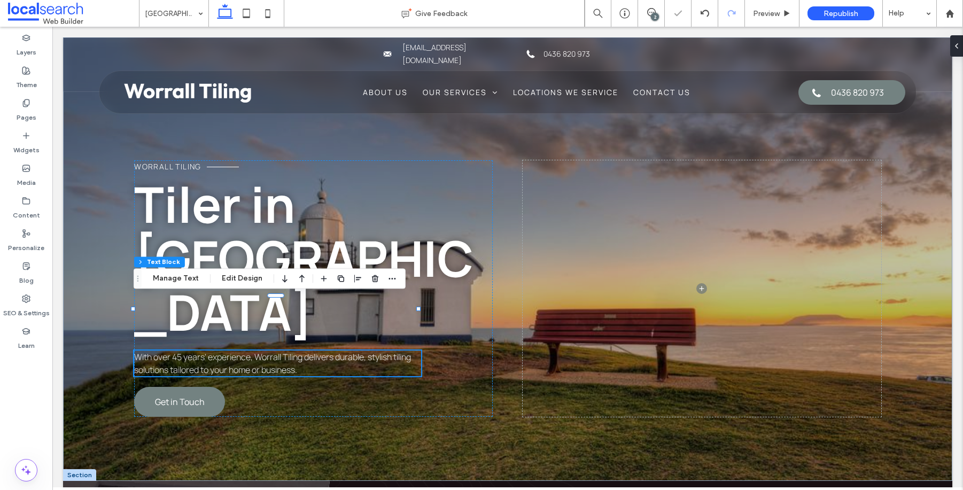
scroll to position [351, 0]
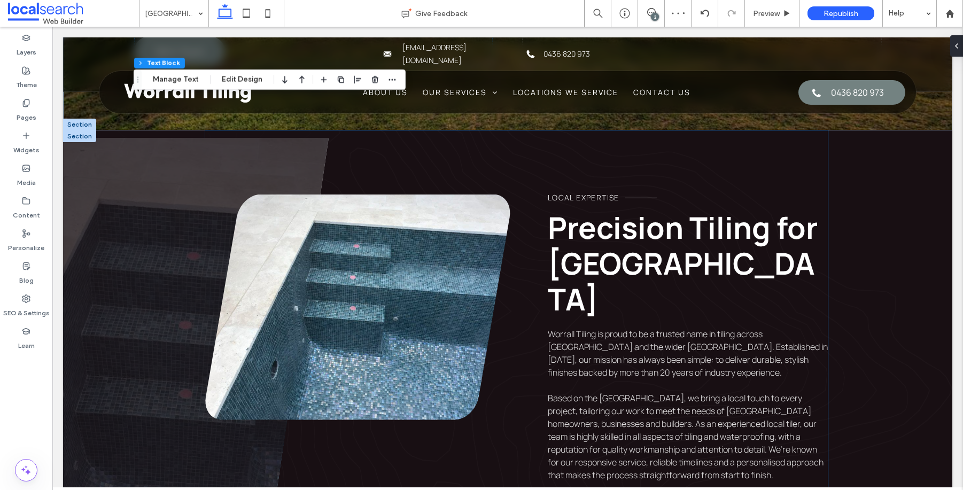
click at [690, 328] on span "Worrall Tiling is proud to be a trusted name in tiling across [GEOGRAPHIC_DATA]…" at bounding box center [688, 353] width 280 height 50
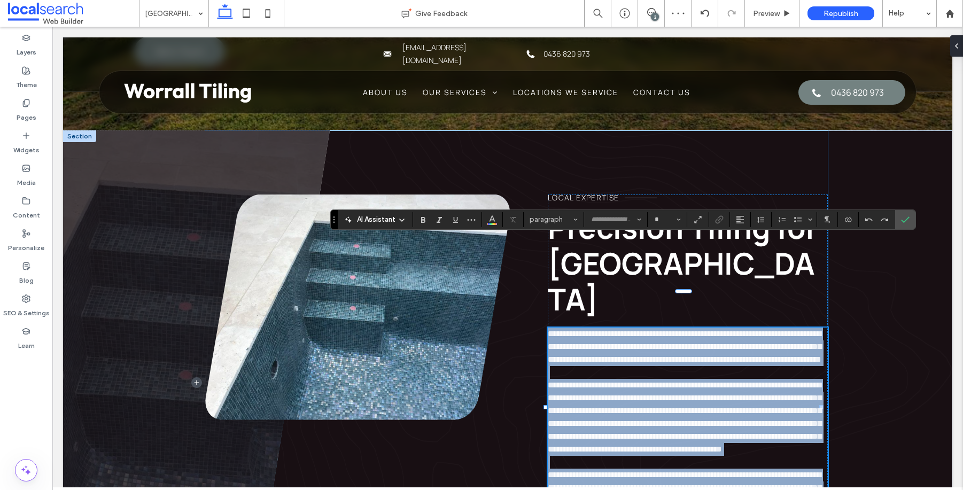
type input "*******"
type input "**"
click at [637, 330] on span "**********" at bounding box center [685, 347] width 274 height 34
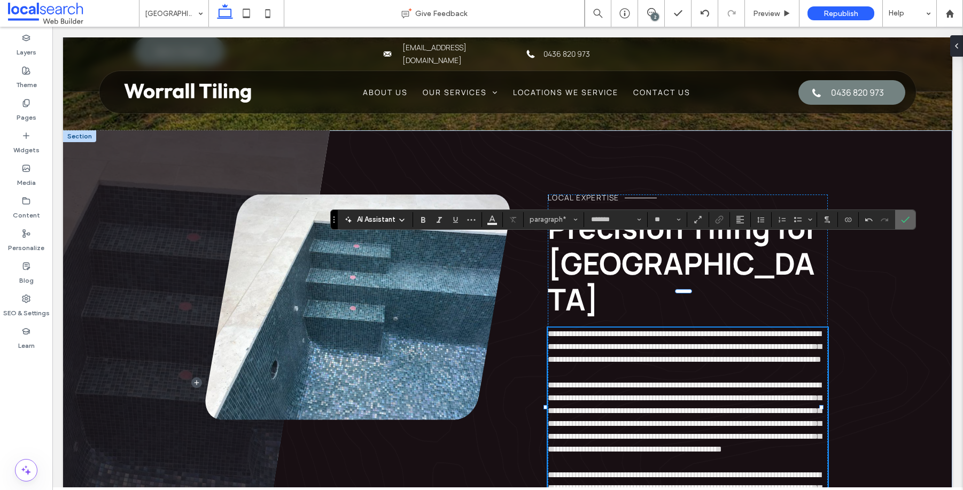
click at [901, 220] on icon "Confirm" at bounding box center [905, 219] width 9 height 9
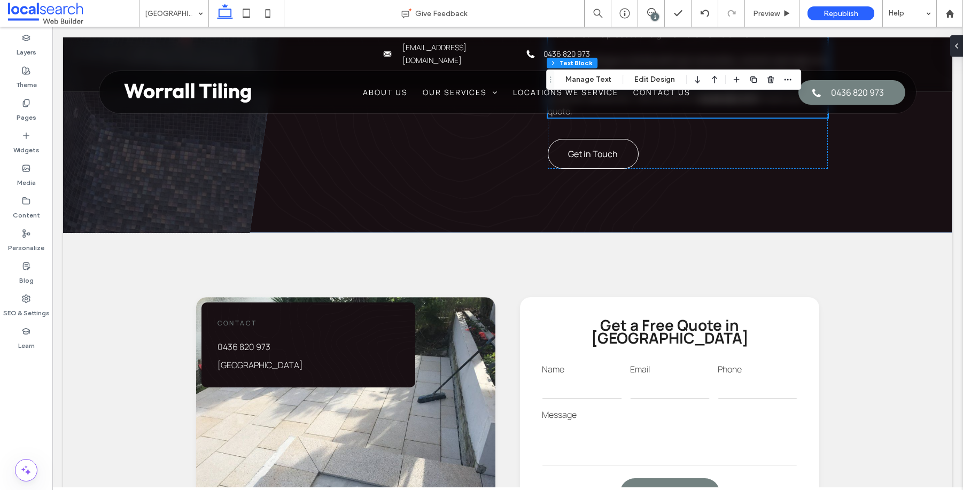
scroll to position [3305, 0]
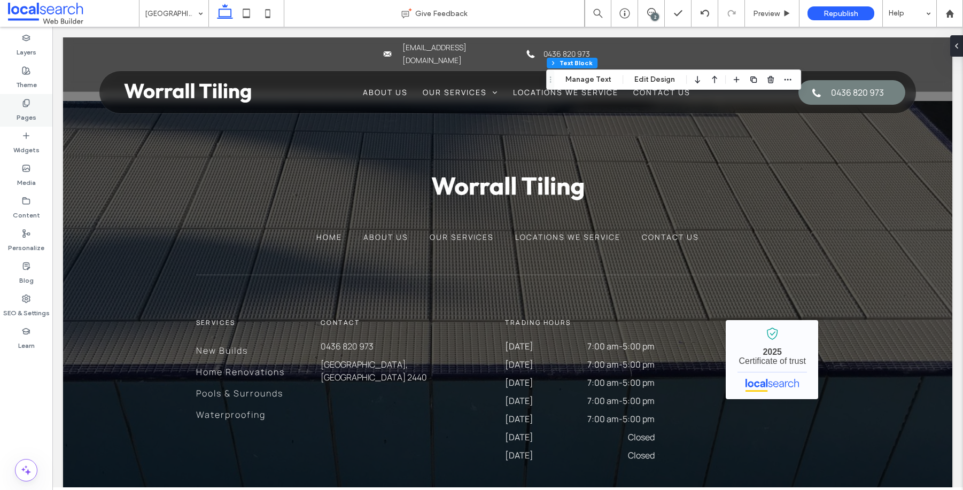
click at [24, 103] on icon at bounding box center [26, 103] width 9 height 9
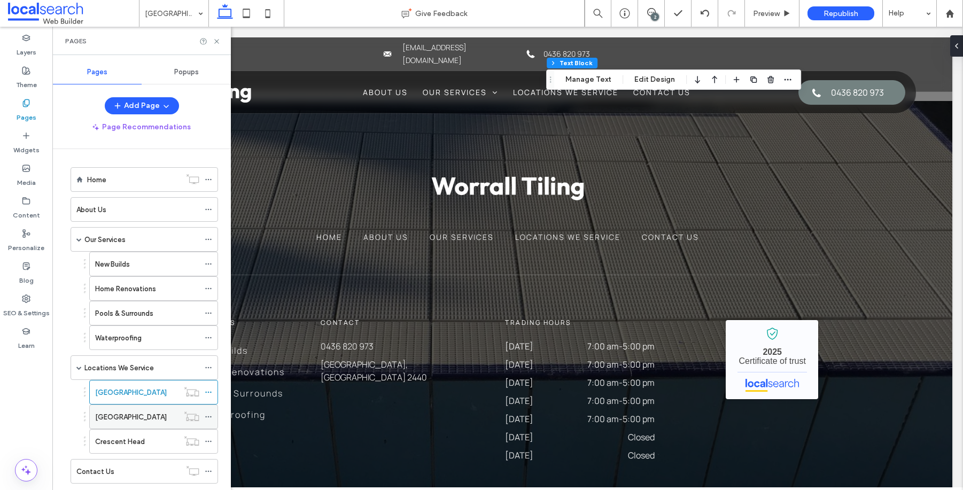
click at [146, 418] on label "[GEOGRAPHIC_DATA]" at bounding box center [131, 417] width 72 height 19
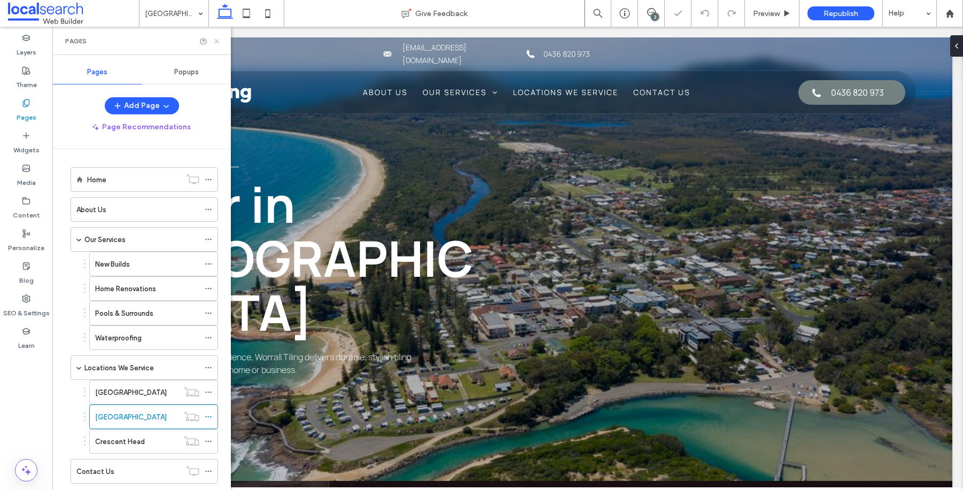
click at [215, 40] on icon at bounding box center [217, 41] width 8 height 8
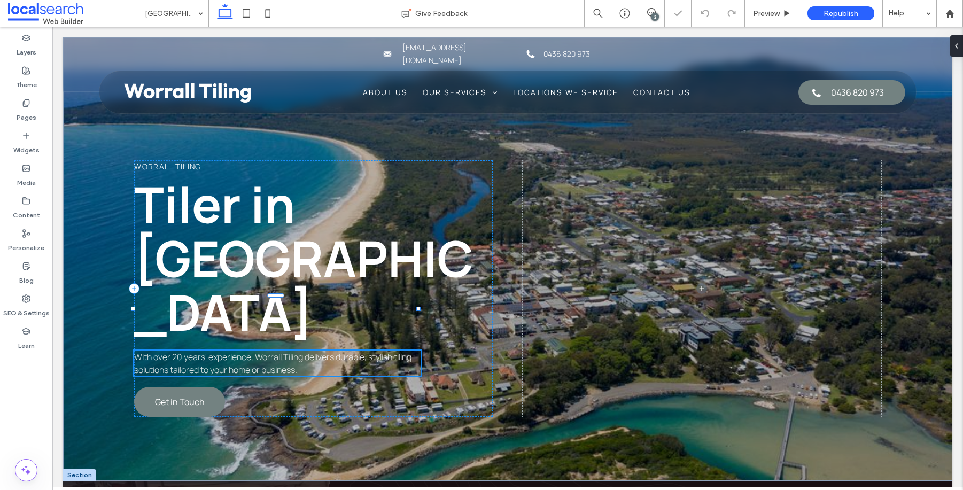
click at [178, 351] on div "With over 20 years' experience, Worrall Tiling delivers durable, stylish tiling…" at bounding box center [277, 364] width 287 height 26
type input "*******"
type input "**"
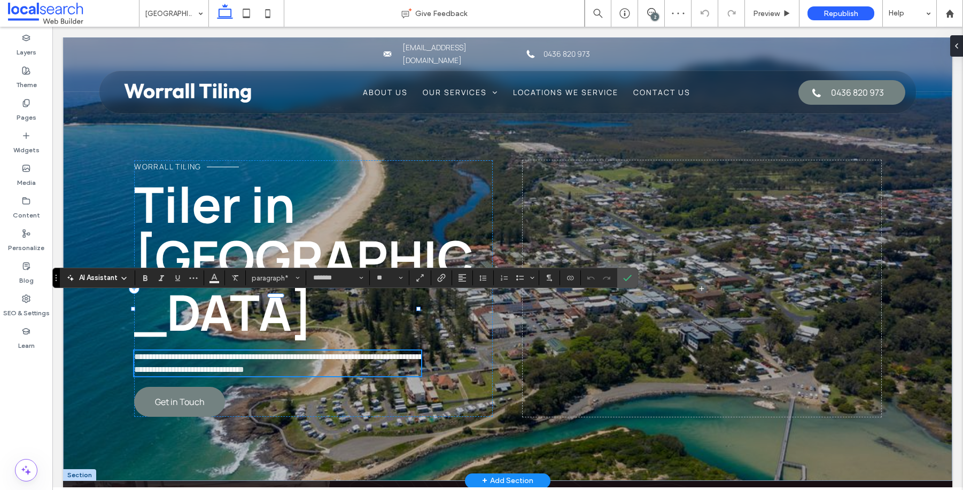
click at [180, 353] on span "**********" at bounding box center [278, 363] width 289 height 21
click at [624, 274] on icon "Confirm" at bounding box center [627, 278] width 9 height 9
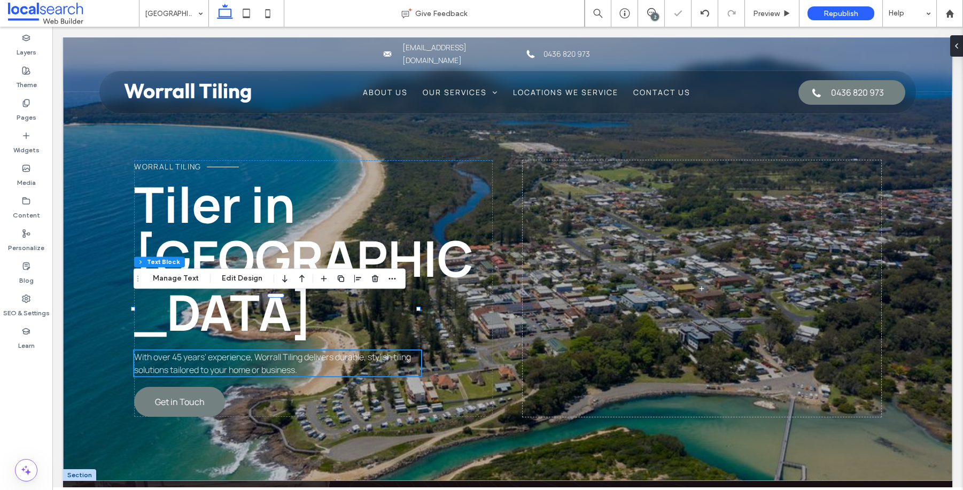
scroll to position [351, 0]
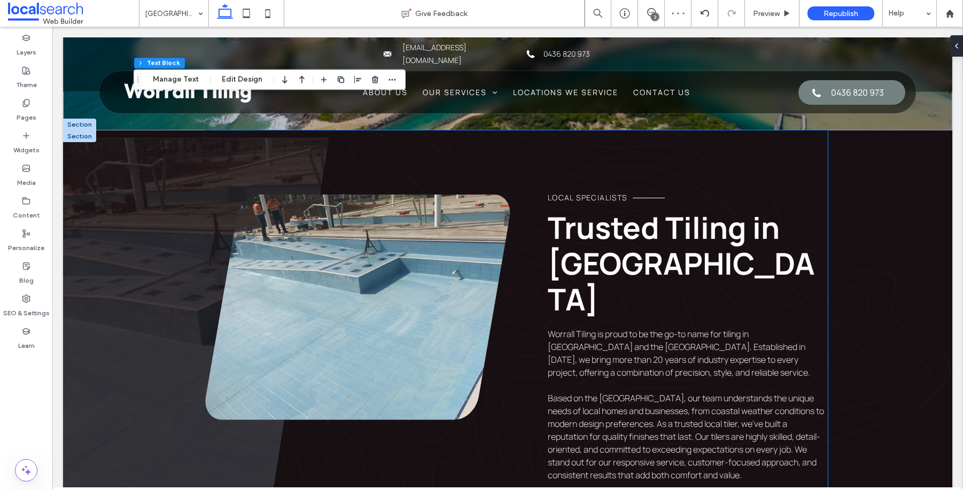
click at [570, 328] on span "Worrall Tiling is proud to be the go-to name for tiling in [GEOGRAPHIC_DATA] an…" at bounding box center [679, 353] width 262 height 50
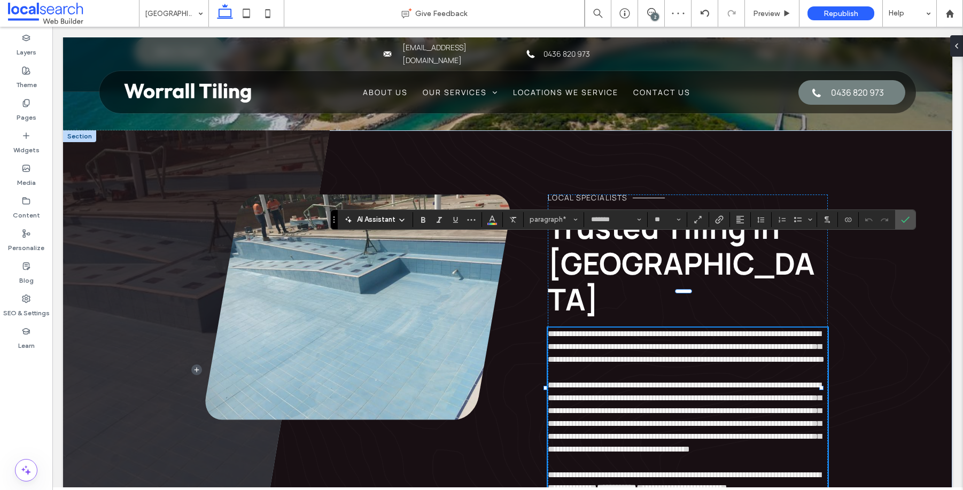
click at [572, 330] on span "**********" at bounding box center [686, 347] width 277 height 34
click at [913, 217] on section at bounding box center [905, 219] width 20 height 19
click at [907, 225] on span "Confirm" at bounding box center [905, 220] width 9 height 18
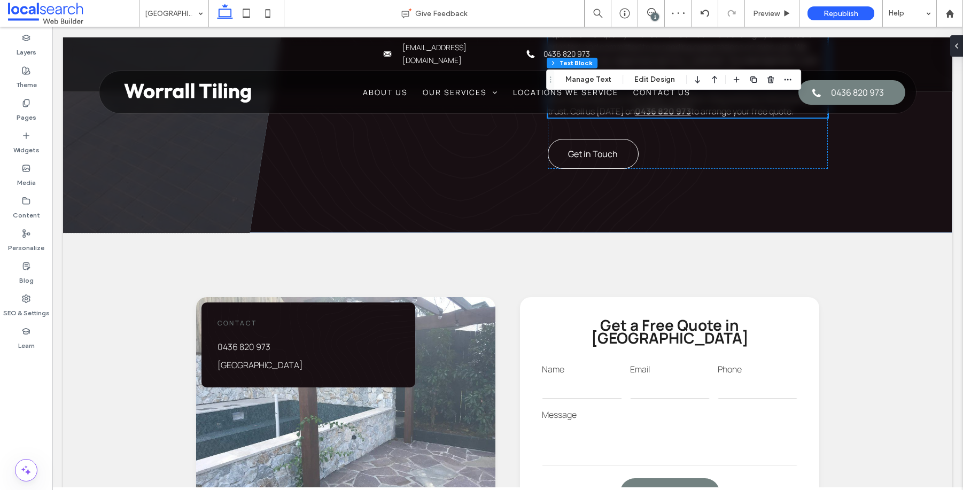
scroll to position [3316, 0]
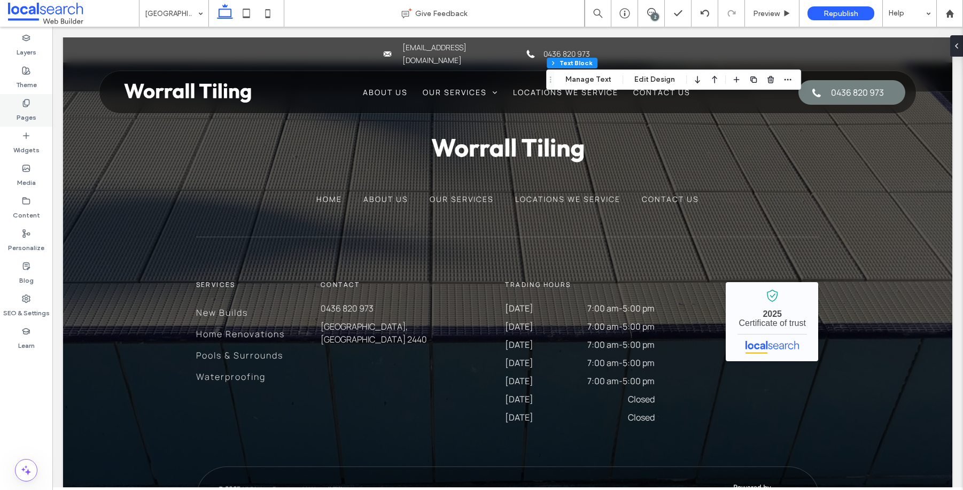
click at [20, 108] on label "Pages" at bounding box center [27, 114] width 20 height 15
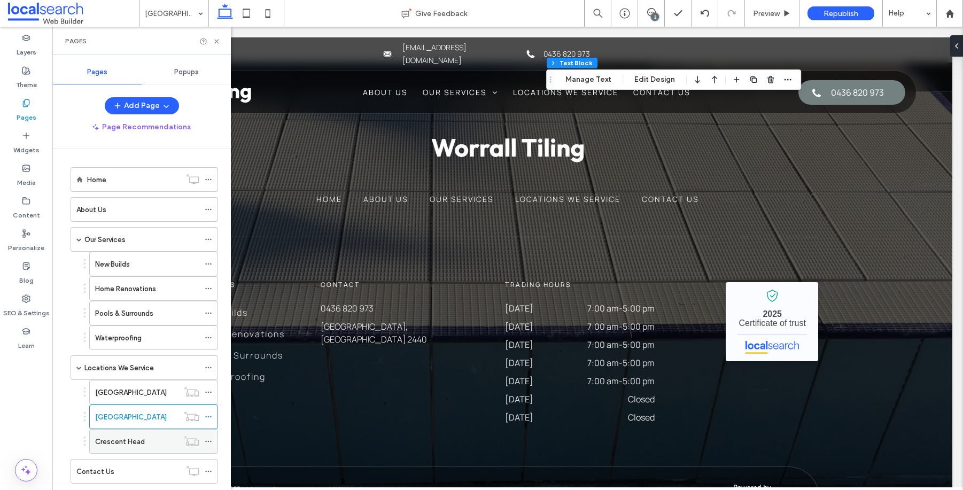
click at [142, 441] on label "Crescent Head" at bounding box center [120, 441] width 50 height 19
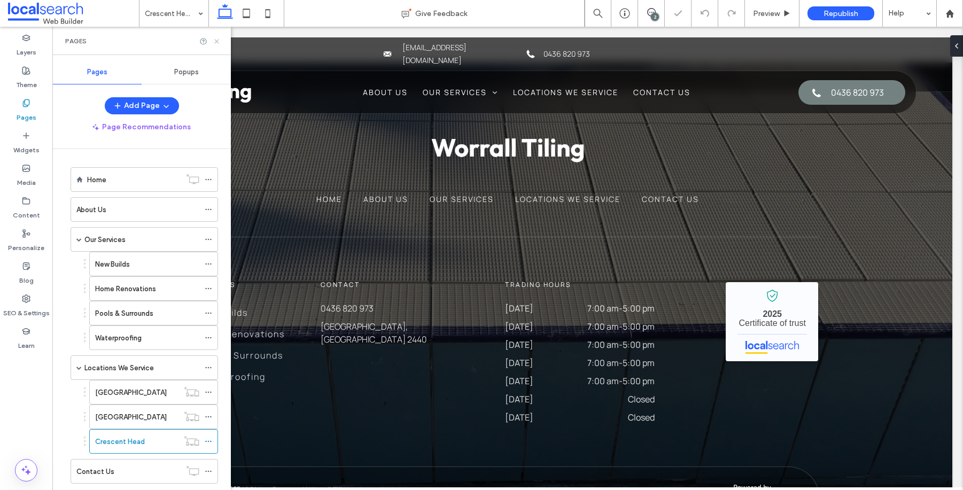
click at [216, 43] on icon at bounding box center [217, 41] width 8 height 8
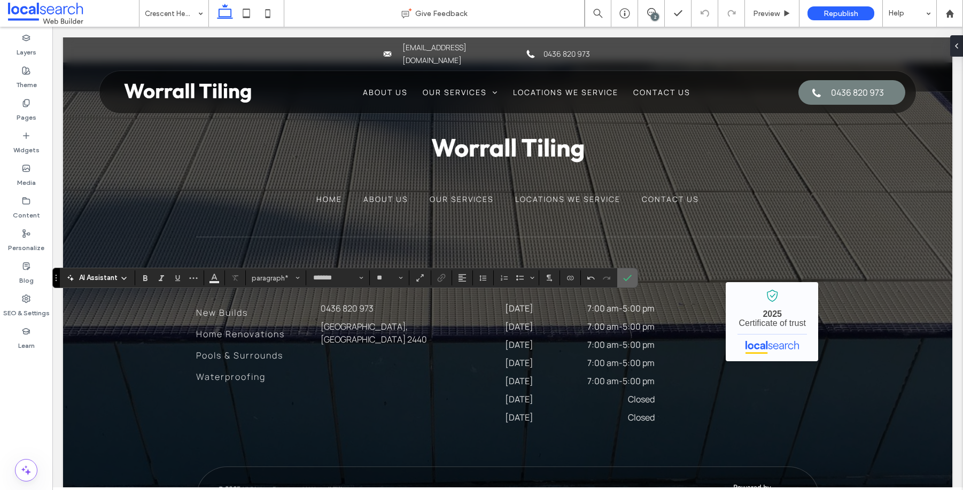
click at [626, 278] on icon "Confirm" at bounding box center [627, 278] width 9 height 9
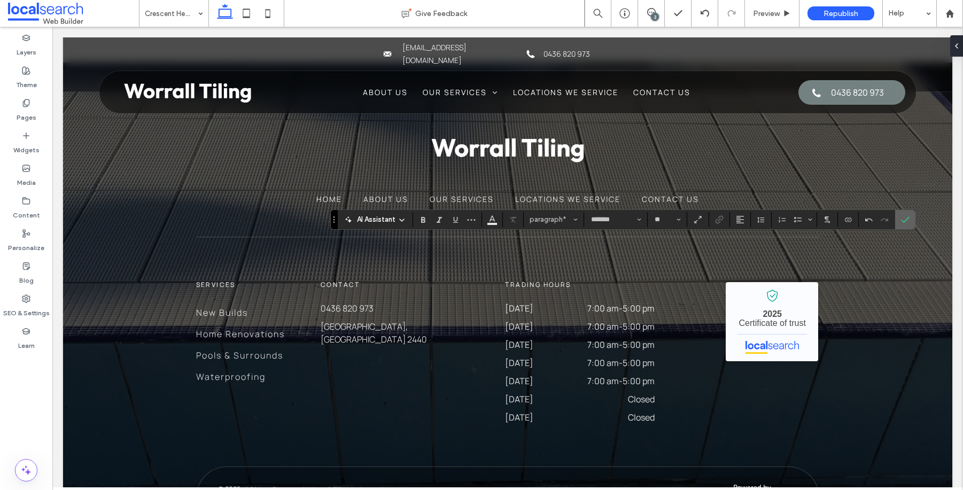
click at [902, 219] on icon "Confirm" at bounding box center [905, 219] width 9 height 9
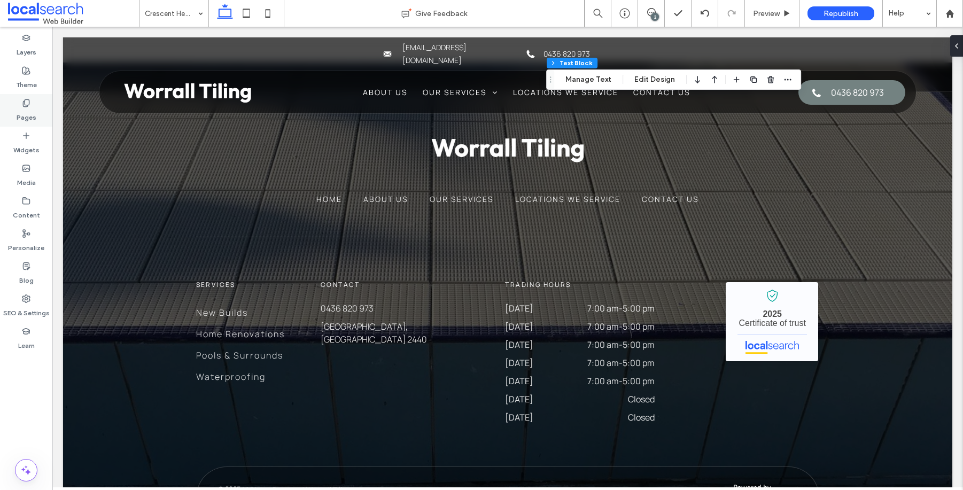
click at [30, 108] on label "Pages" at bounding box center [27, 114] width 20 height 15
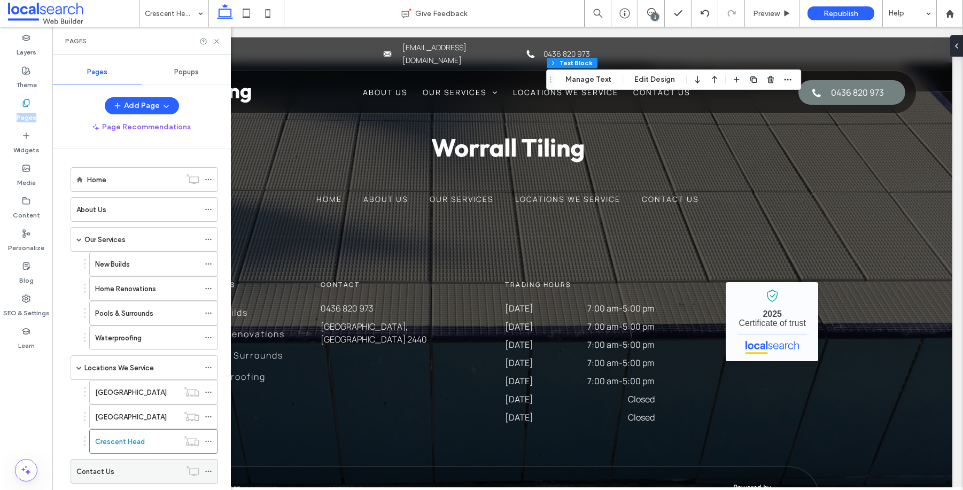
click at [119, 468] on div "Contact Us" at bounding box center [128, 471] width 104 height 11
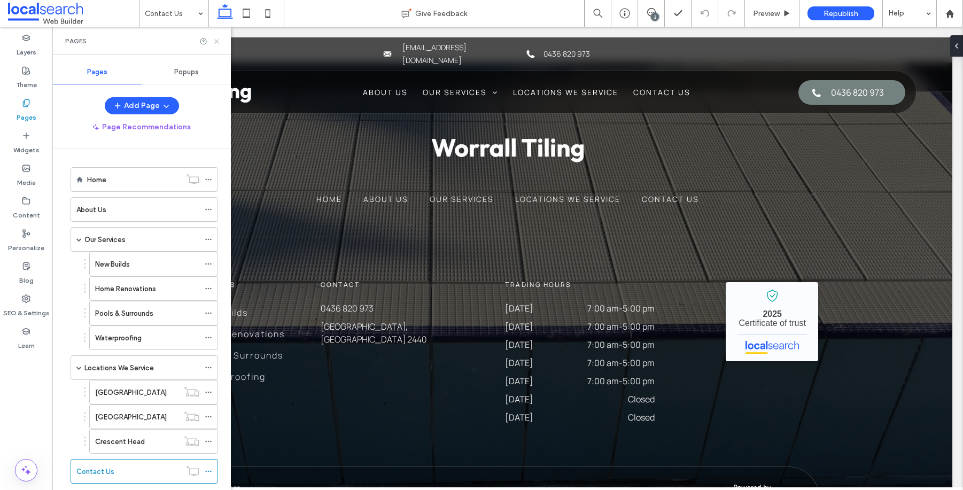
click at [220, 37] on icon at bounding box center [217, 41] width 8 height 8
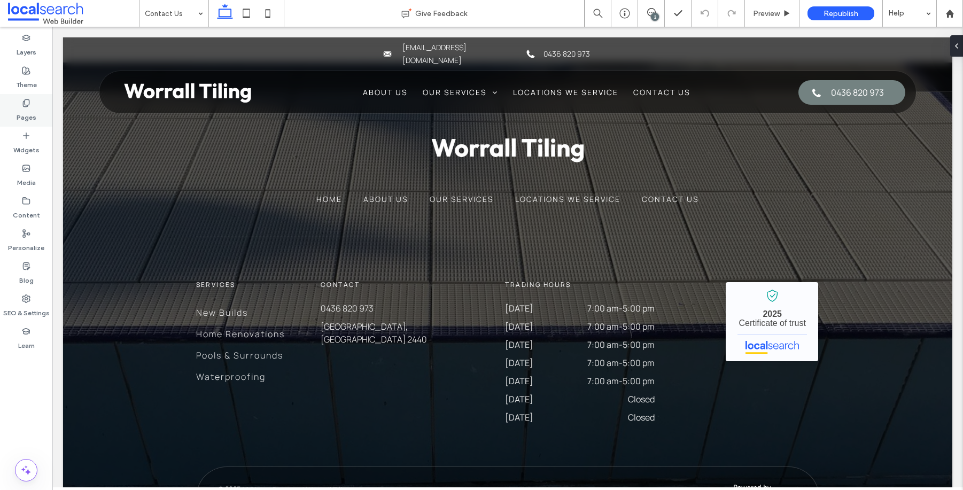
click at [33, 111] on label "Pages" at bounding box center [27, 114] width 20 height 15
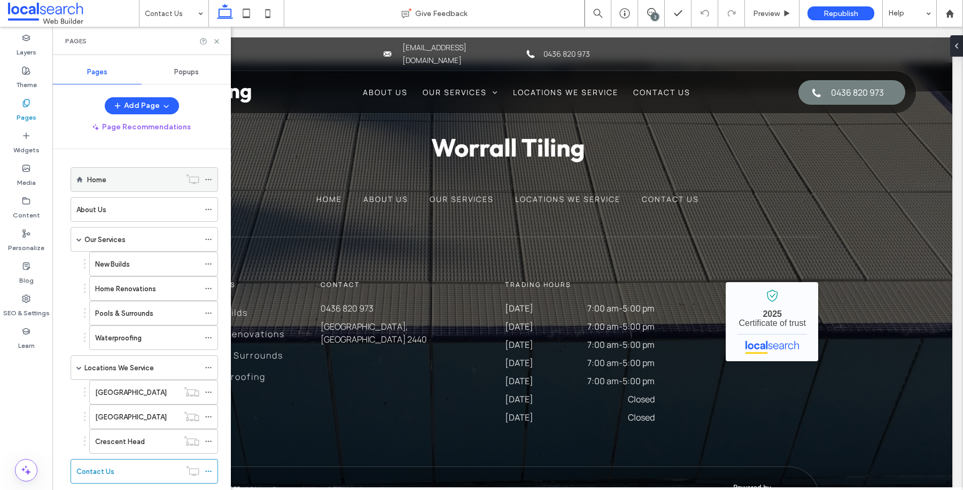
click at [120, 176] on div "Home" at bounding box center [134, 179] width 94 height 11
click at [217, 42] on icon at bounding box center [217, 41] width 8 height 8
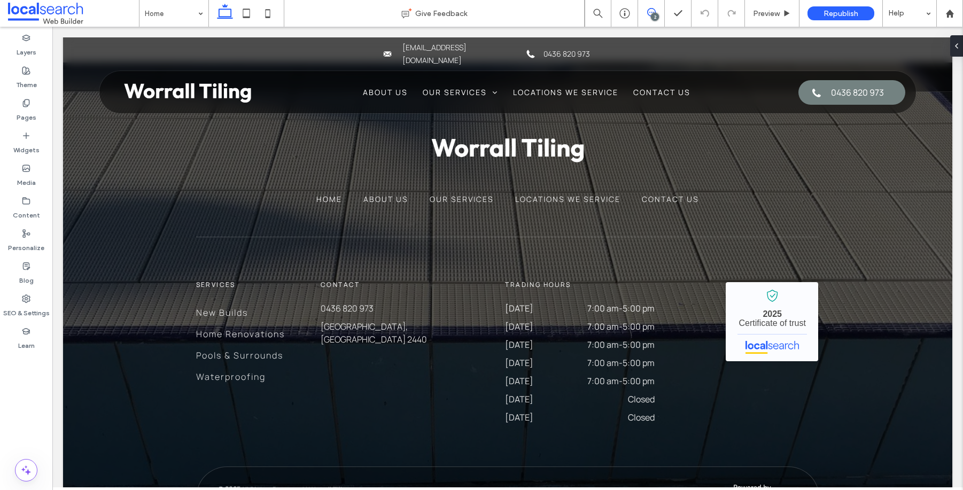
click at [651, 12] on icon at bounding box center [651, 12] width 9 height 9
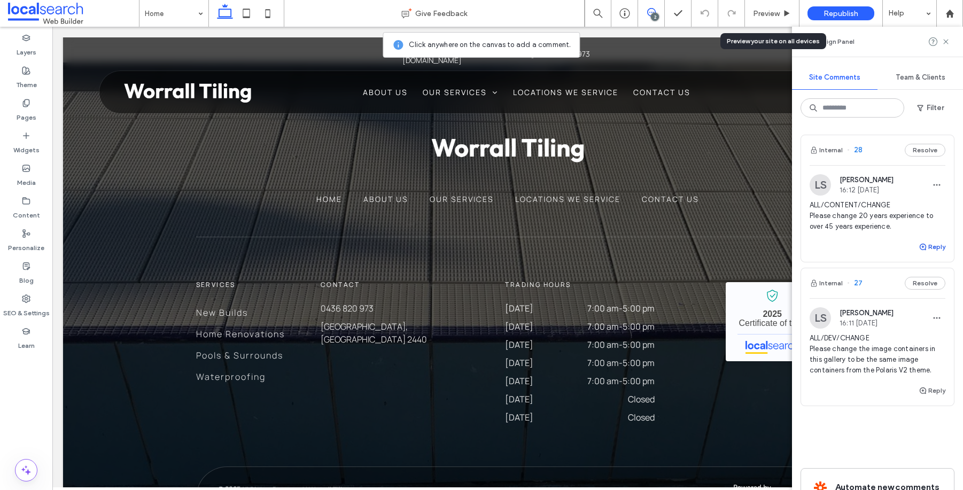
click at [929, 247] on button "Reply" at bounding box center [932, 246] width 27 height 13
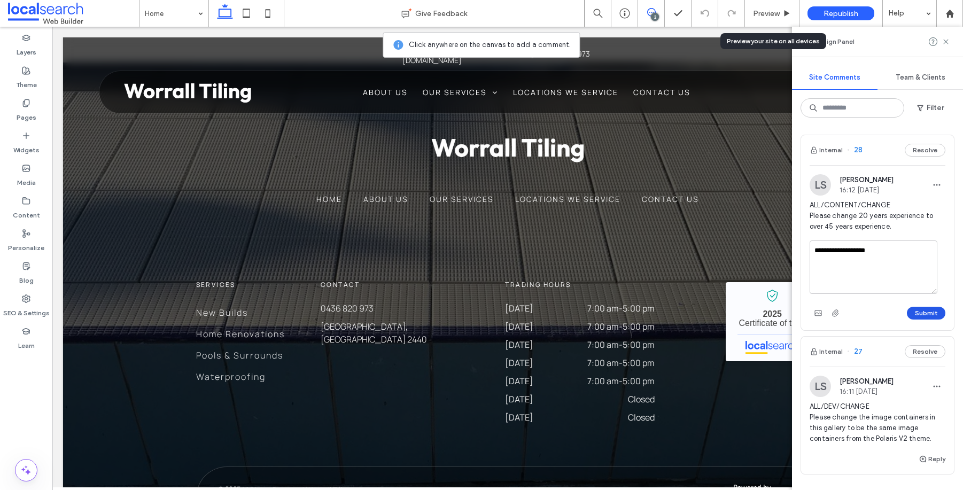
type textarea "**********"
click at [925, 314] on button "Submit" at bounding box center [926, 313] width 38 height 13
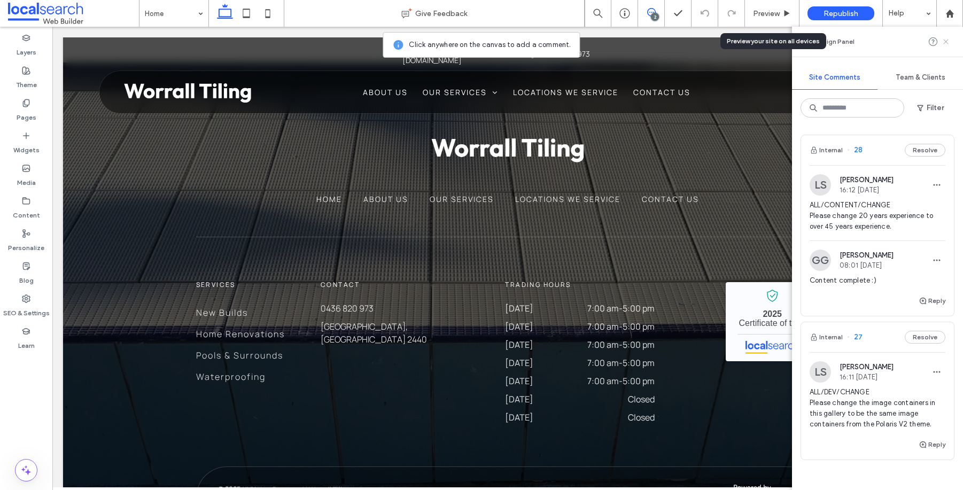
click at [944, 41] on use at bounding box center [945, 41] width 5 height 5
